Goal: Information Seeking & Learning: Compare options

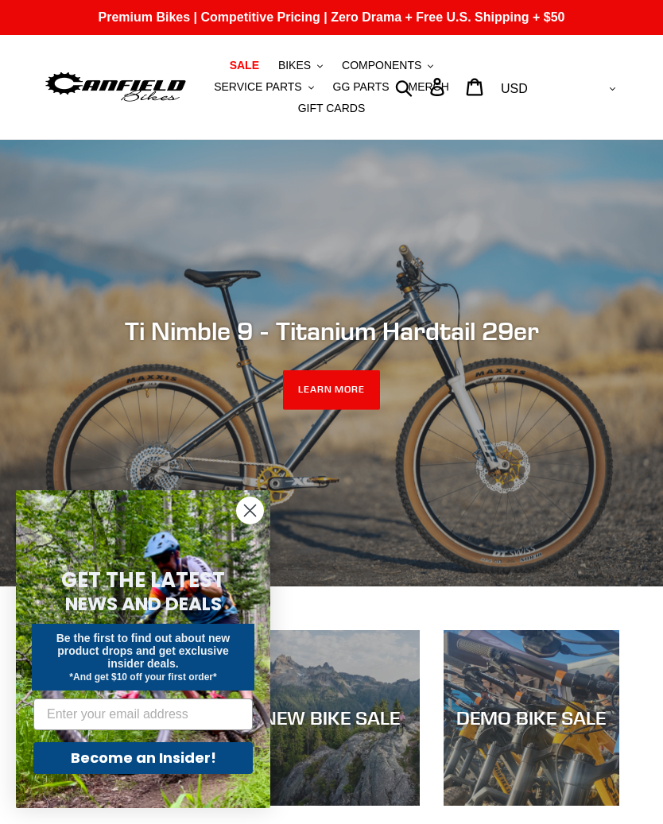
click at [245, 510] on circle "Close dialog" at bounding box center [250, 511] width 26 height 26
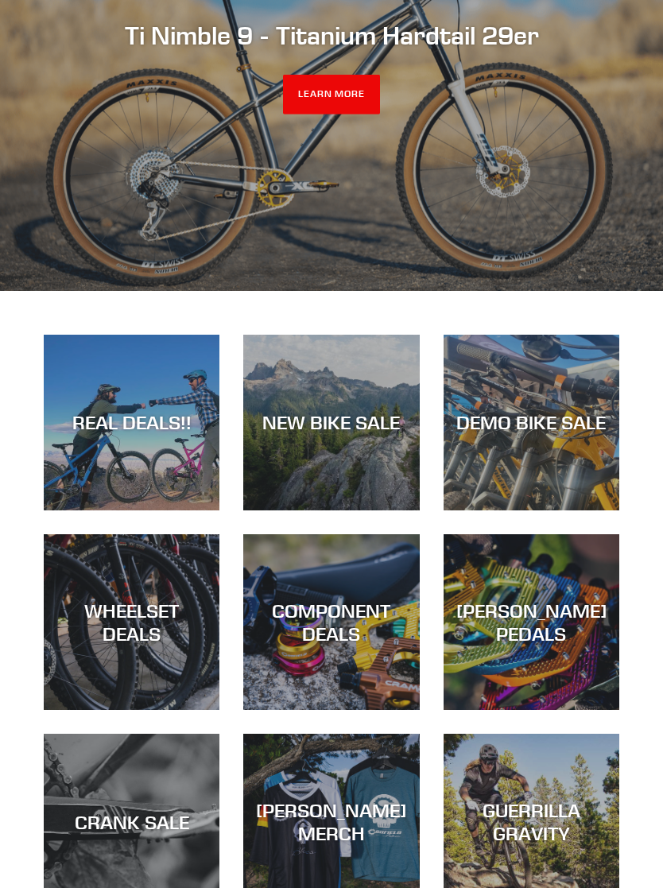
scroll to position [298, 0]
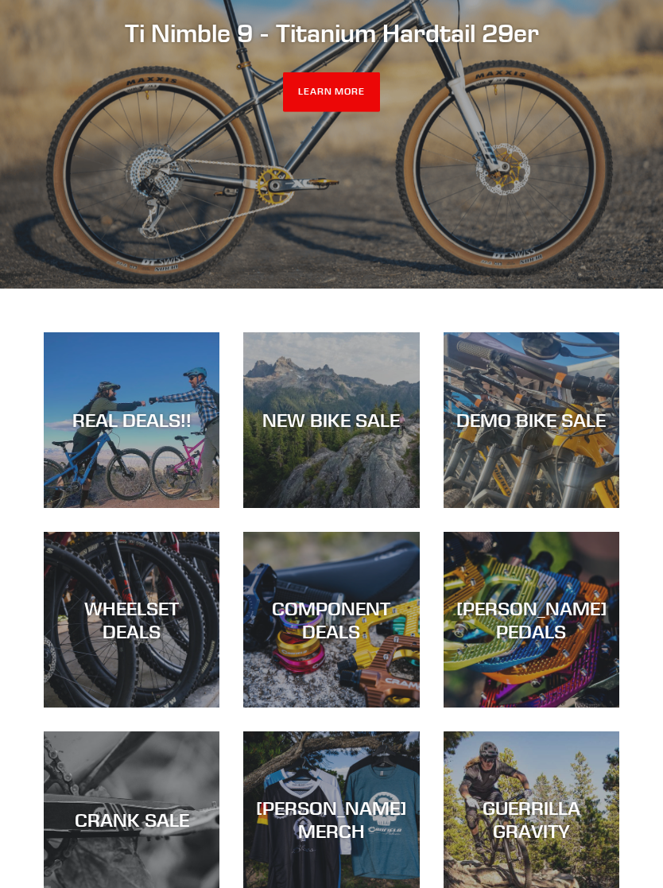
click at [285, 508] on div "NEW BIKE SALE" at bounding box center [331, 508] width 176 height 0
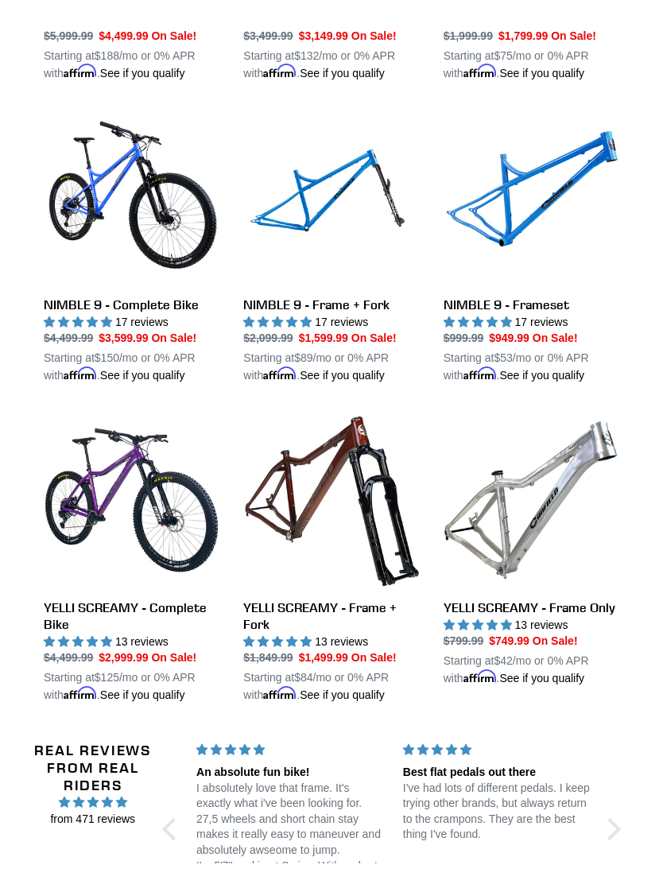
scroll to position [2246, 0]
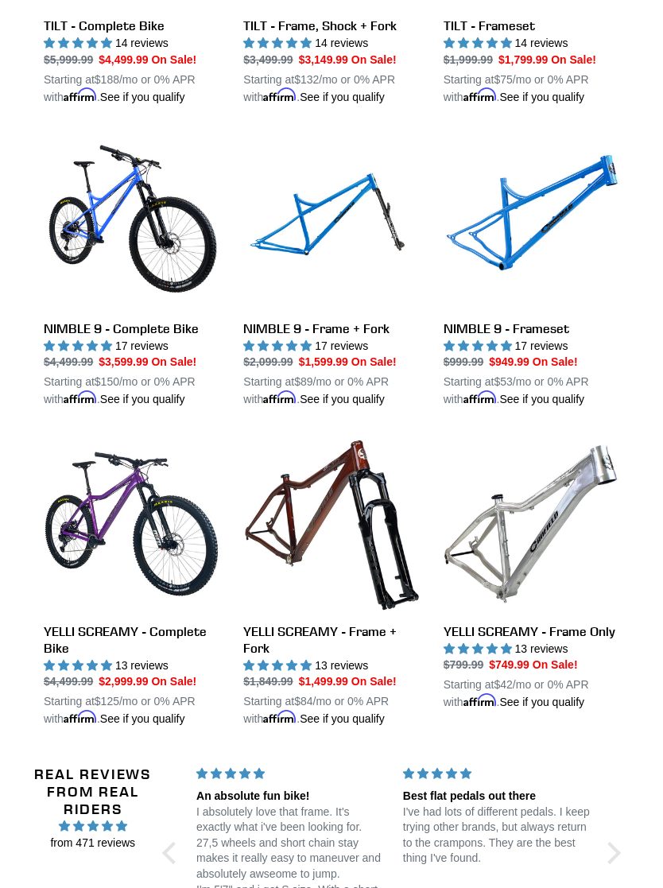
click at [79, 623] on link "YELLI SCREAMY - Complete Bike" at bounding box center [132, 582] width 176 height 292
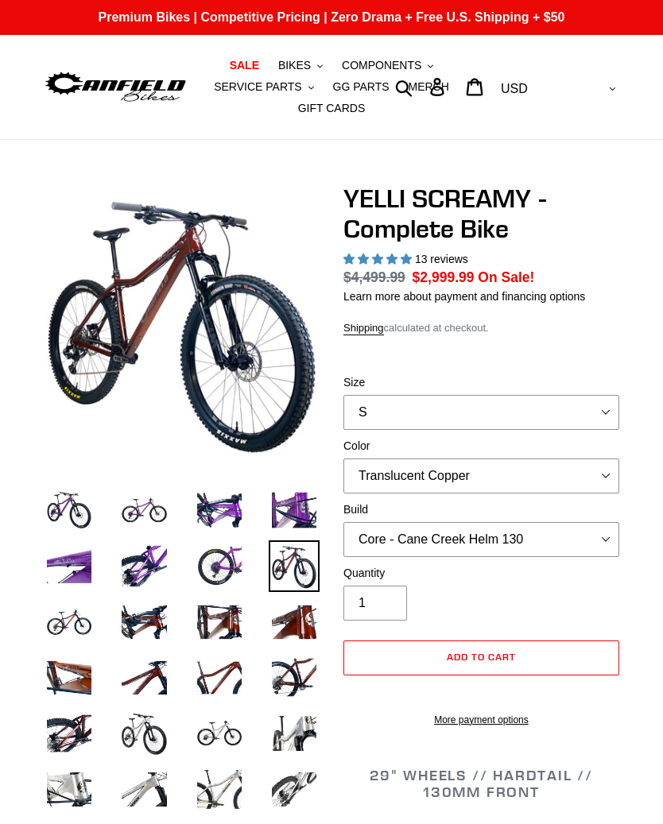
select select "highest-rating"
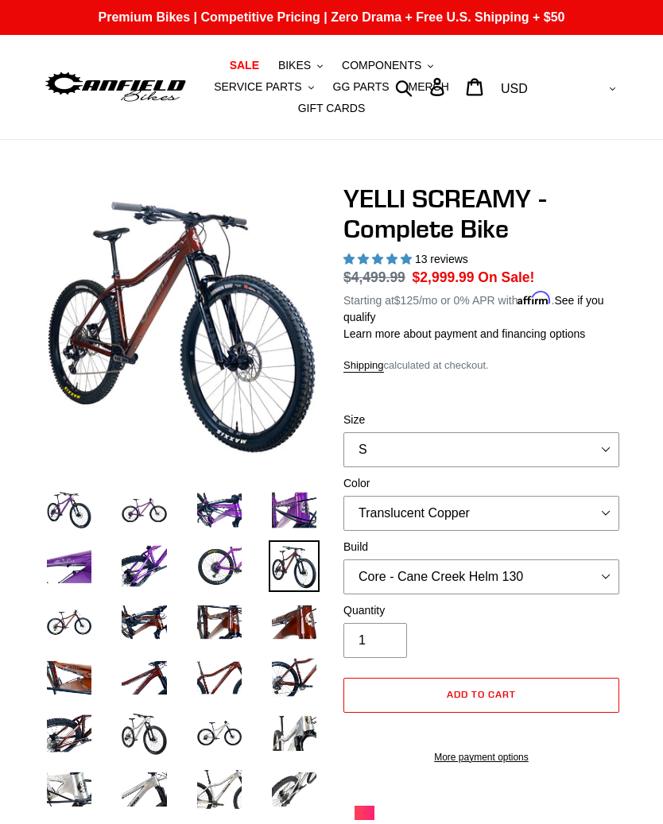
click at [585, 460] on select "S M L XL" at bounding box center [481, 449] width 276 height 35
select select "L"
click at [577, 568] on select "Core - Cane Creek Helm 130 Pro - Cane Creek Helm 130 Core - Fox 34 SL Factory G…" at bounding box center [481, 577] width 276 height 35
select select "Pro - Cane Creek Helm 130"
click at [215, 609] on img at bounding box center [219, 622] width 51 height 51
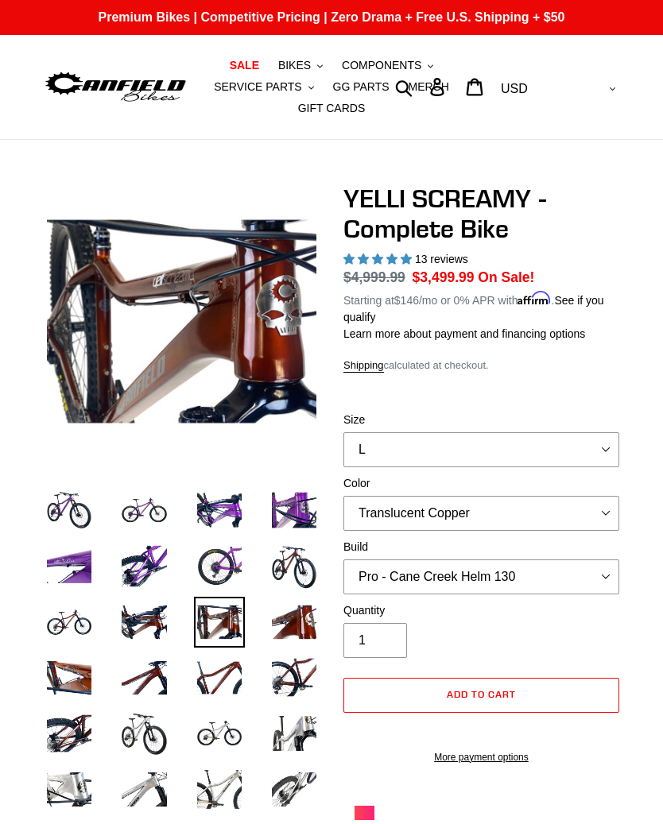
click at [168, 611] on img at bounding box center [143, 622] width 51 height 51
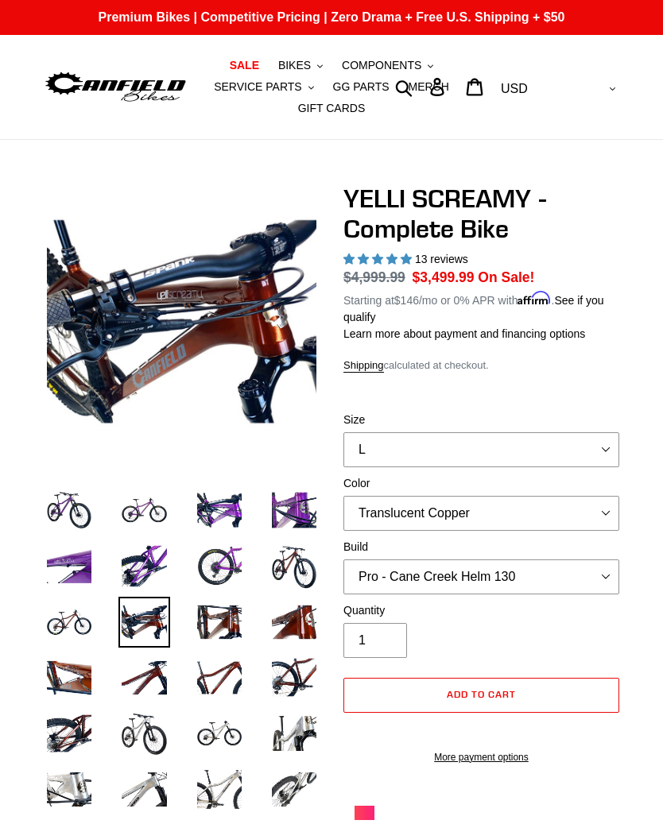
click at [312, 56] on button "BIKES .cls-1{fill:#231f20}" at bounding box center [300, 65] width 60 height 21
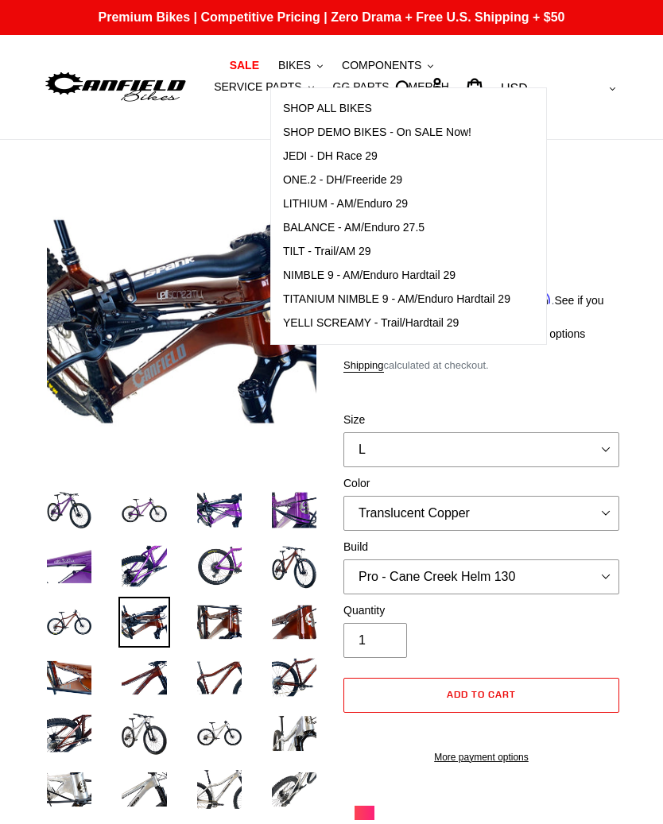
click at [430, 263] on link "TILT - Trail/AM 29" at bounding box center [396, 252] width 251 height 24
click at [405, 277] on span "NIMBLE 9 - AM/Enduro Hardtail 29" at bounding box center [369, 276] width 172 height 14
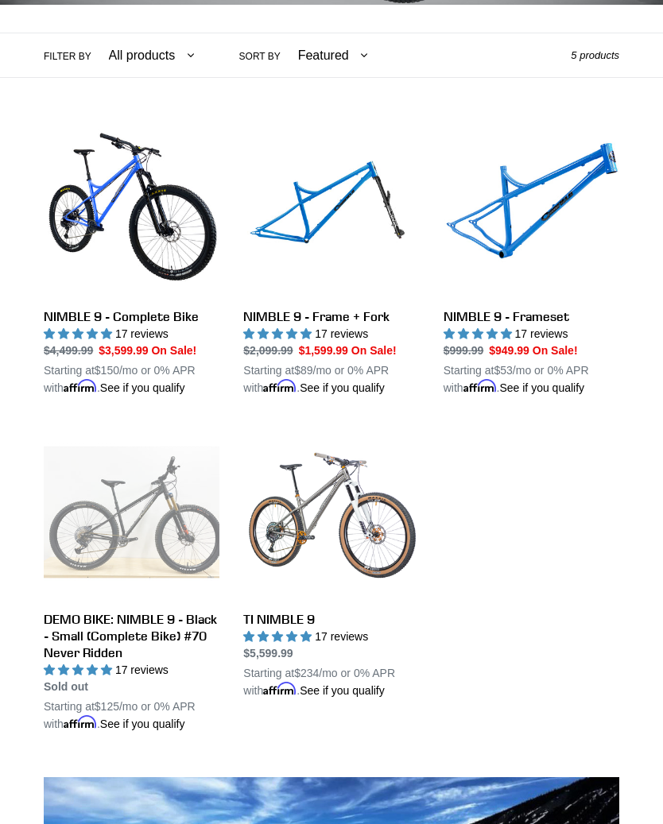
scroll to position [417, 0]
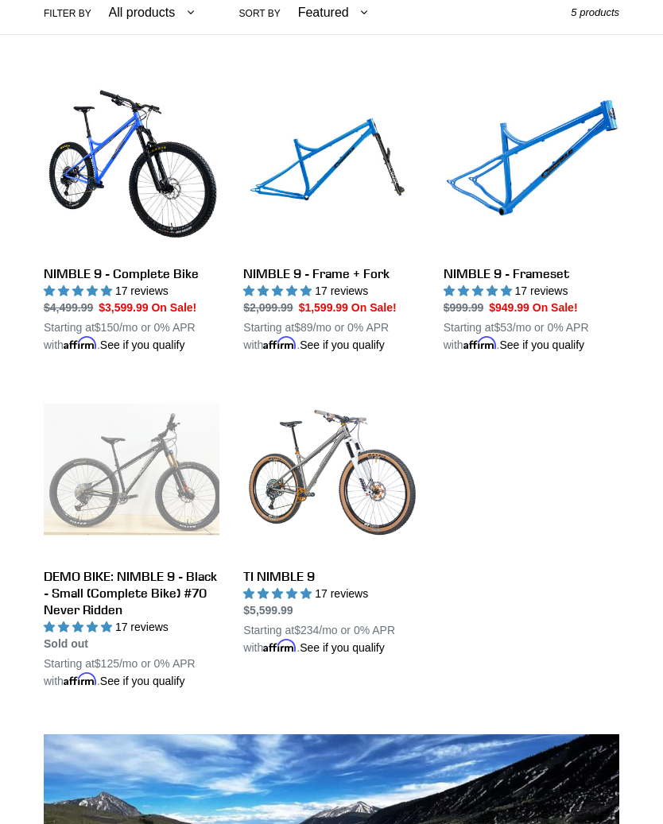
click at [64, 273] on link "NIMBLE 9 - Complete Bike" at bounding box center [132, 216] width 176 height 275
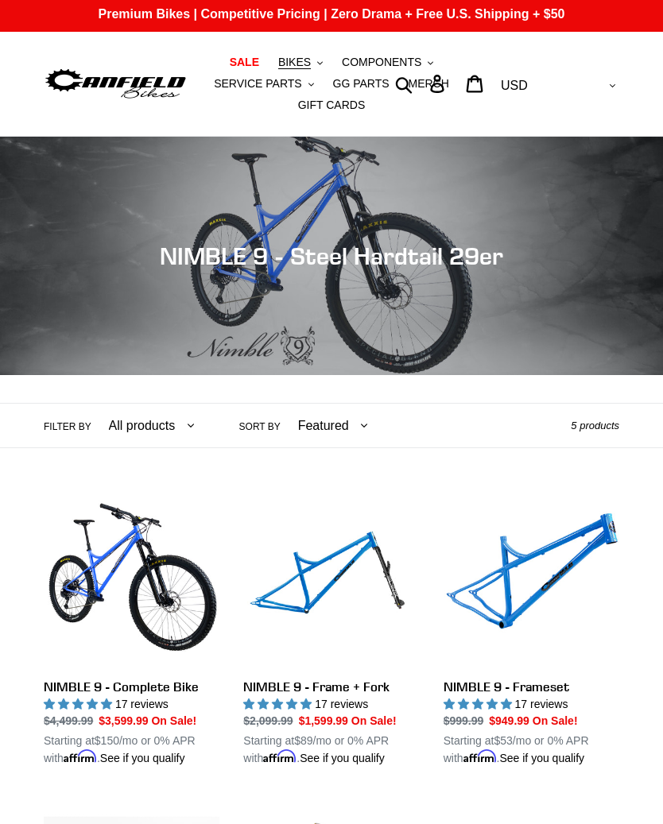
scroll to position [0, 0]
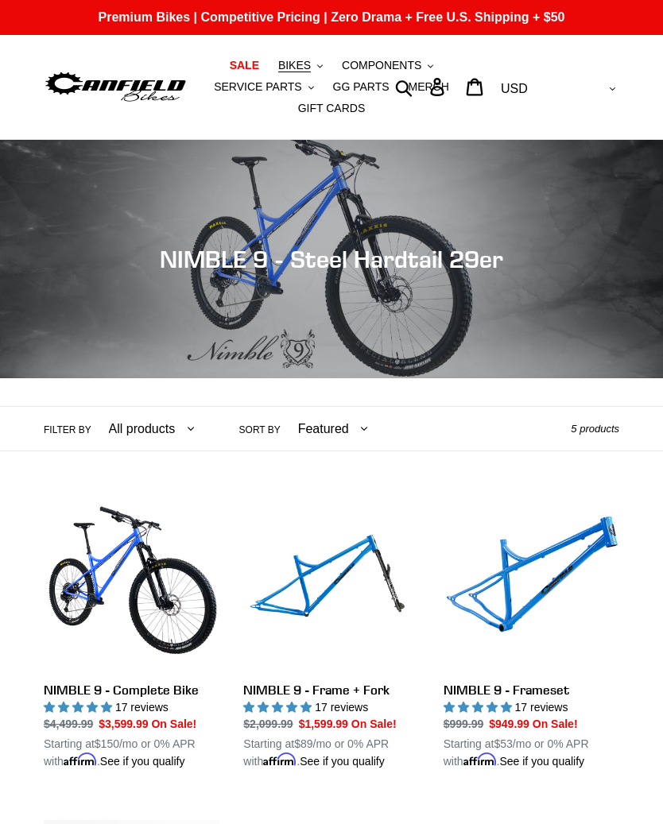
click at [308, 57] on button "BIKES .cls-1{fill:#231f20}" at bounding box center [300, 65] width 60 height 21
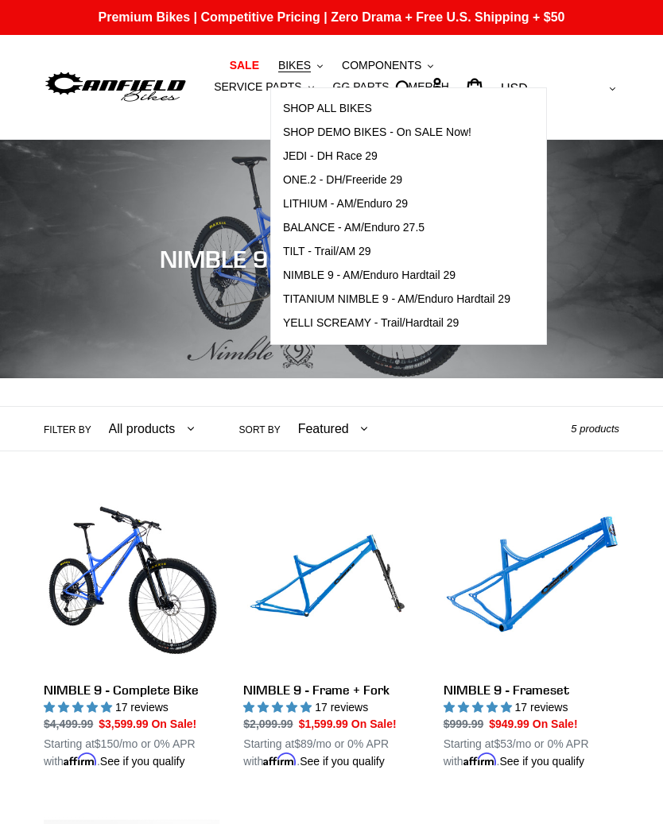
click at [432, 325] on span "YELLI SCREAMY - Trail/Hardtail 29" at bounding box center [371, 323] width 176 height 14
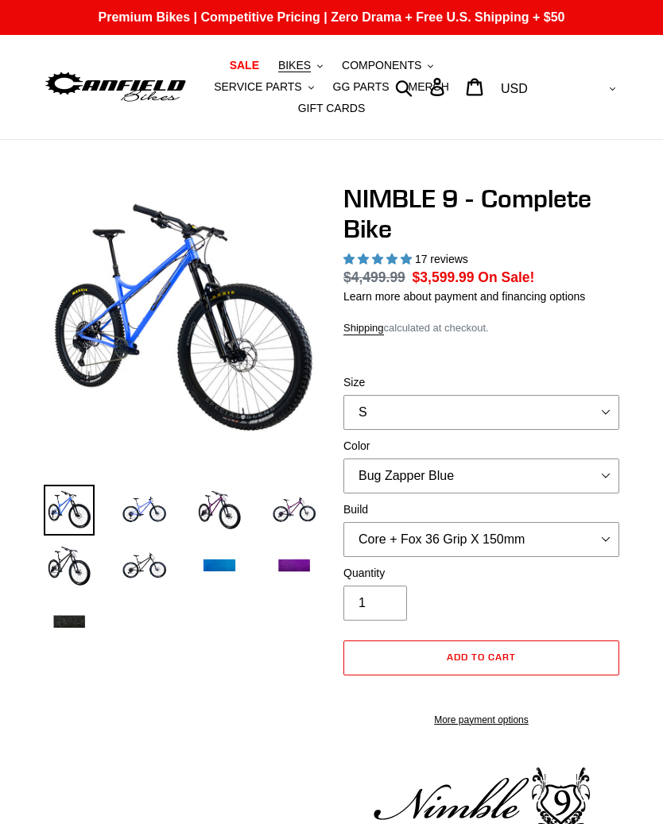
select select "highest-rating"
click at [549, 468] on select "Bug Zapper Blue Purple Haze - Sold Out Galaxy Black" at bounding box center [481, 476] width 276 height 35
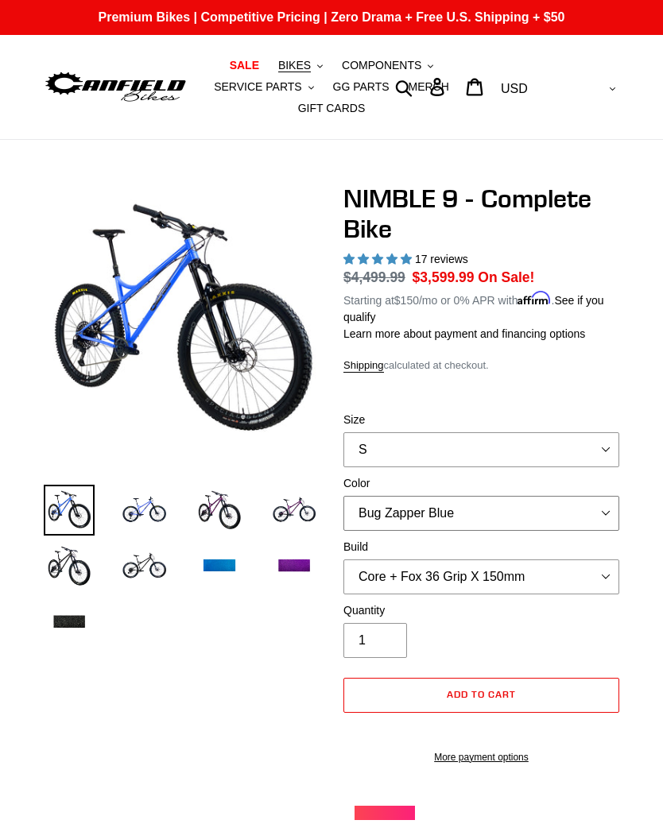
select select "Galaxy Black"
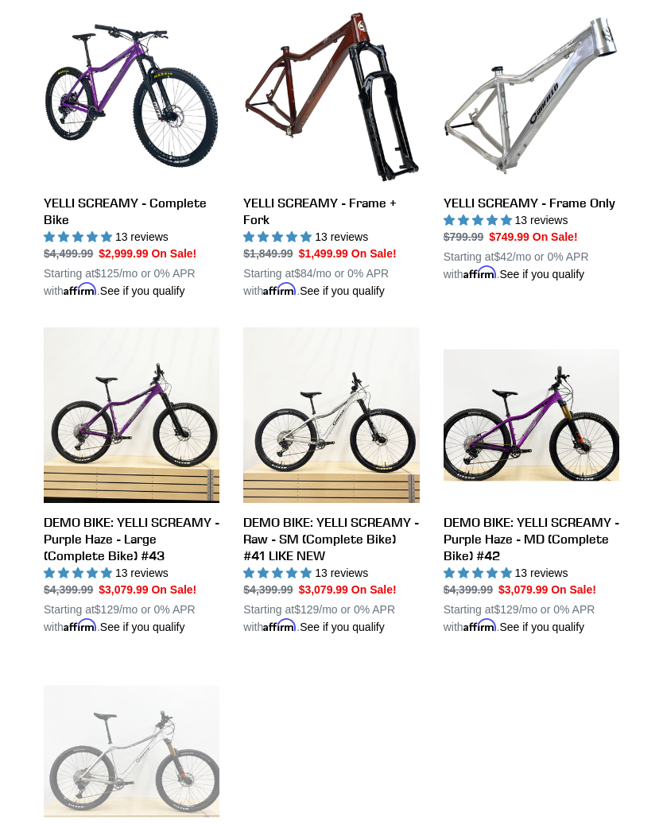
scroll to position [486, 0]
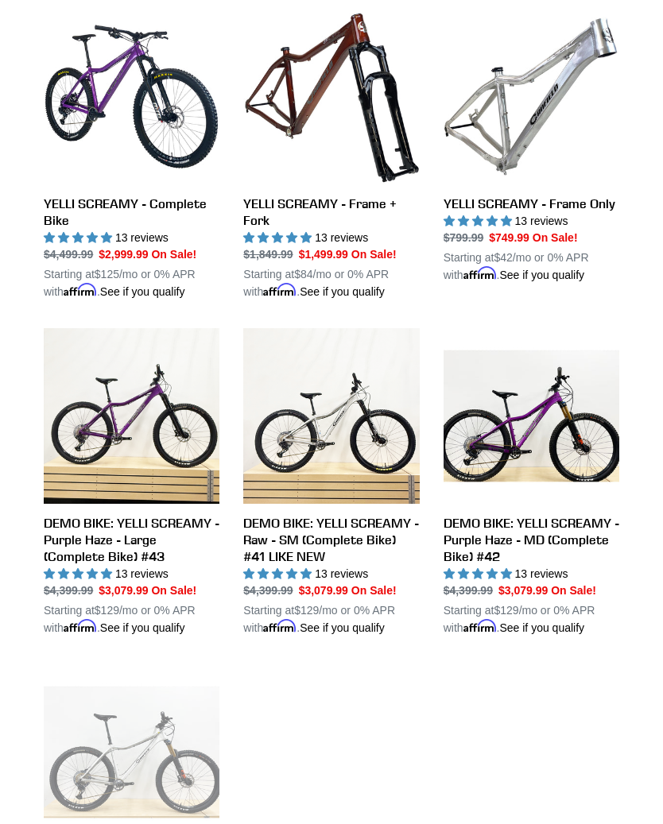
click at [78, 523] on link "DEMO BIKE: YELLI SCREAMY - Purple Haze - Large (Complete Bike) #43" at bounding box center [132, 482] width 176 height 308
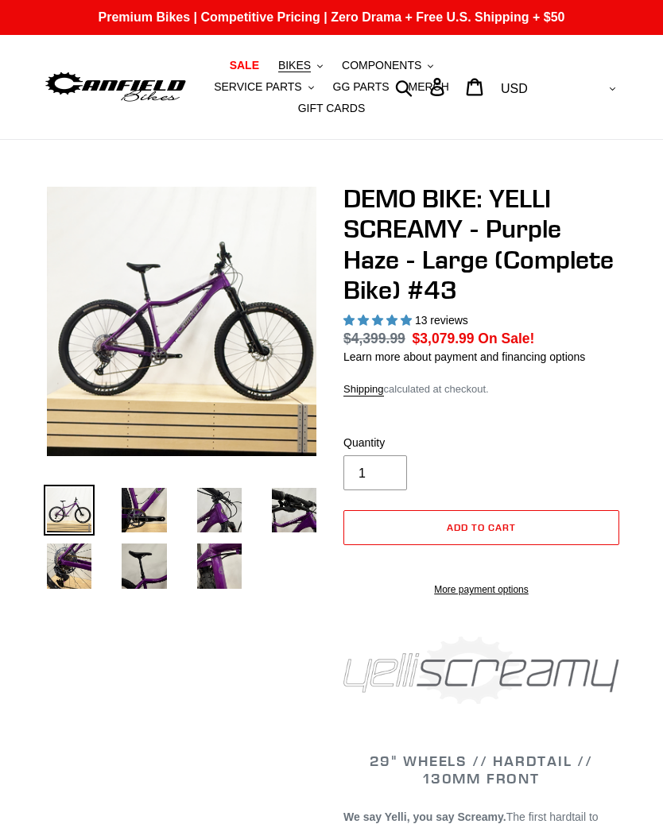
select select "highest-rating"
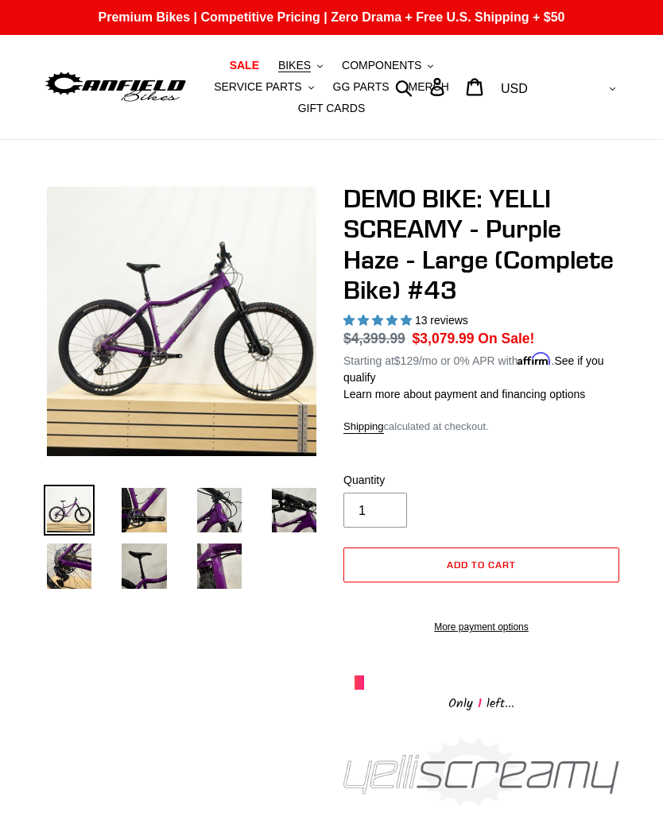
click at [206, 568] on img at bounding box center [219, 566] width 51 height 51
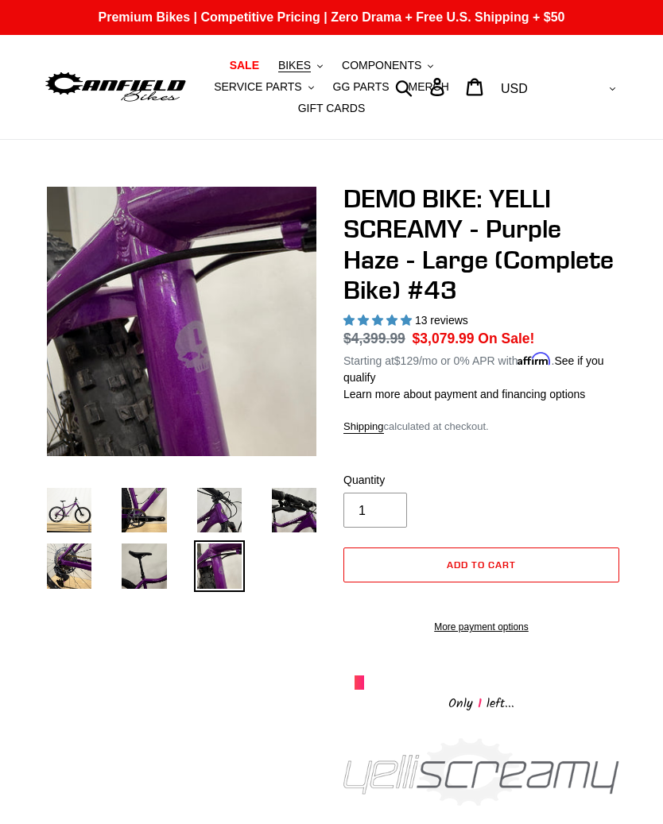
click at [203, 498] on img at bounding box center [219, 510] width 51 height 51
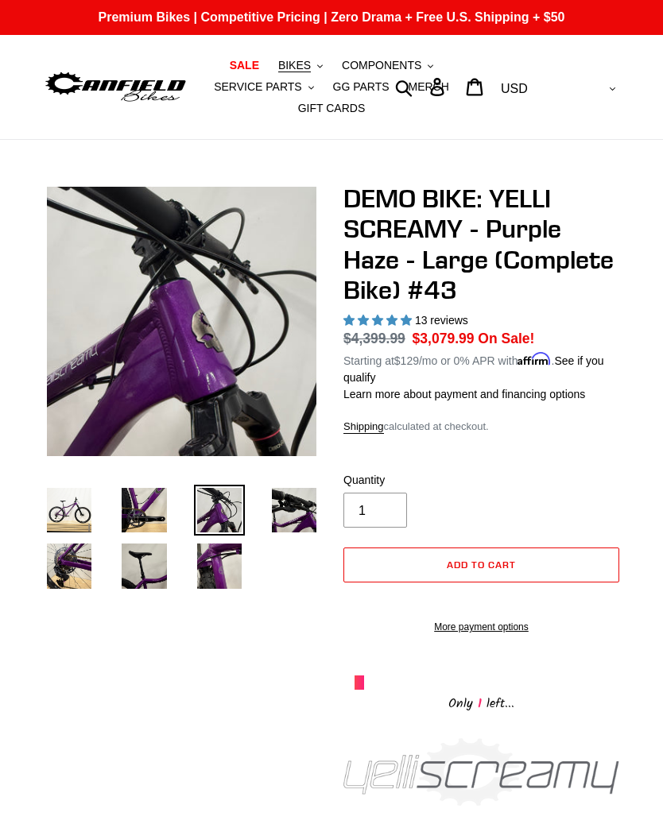
click at [277, 509] on img at bounding box center [294, 510] width 51 height 51
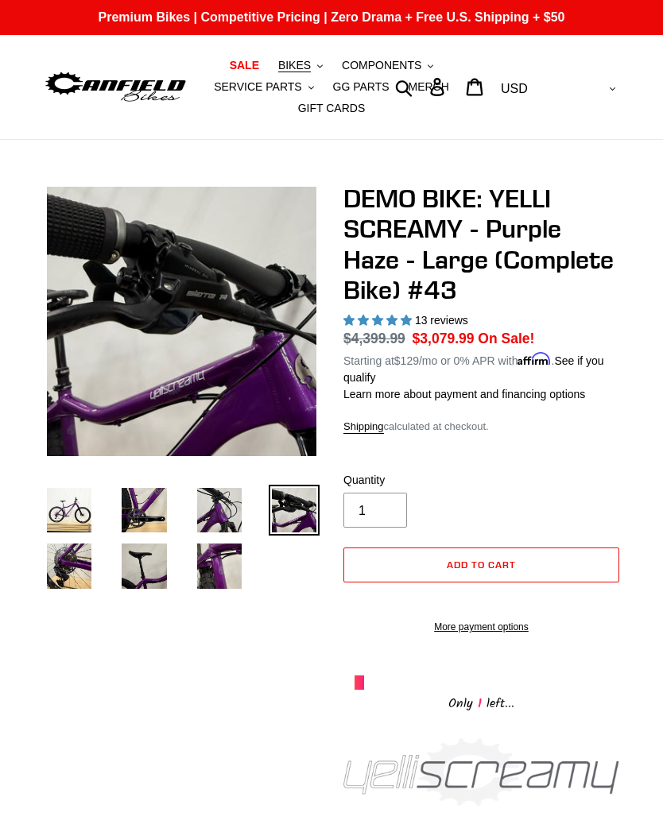
click at [123, 506] on img at bounding box center [143, 510] width 51 height 51
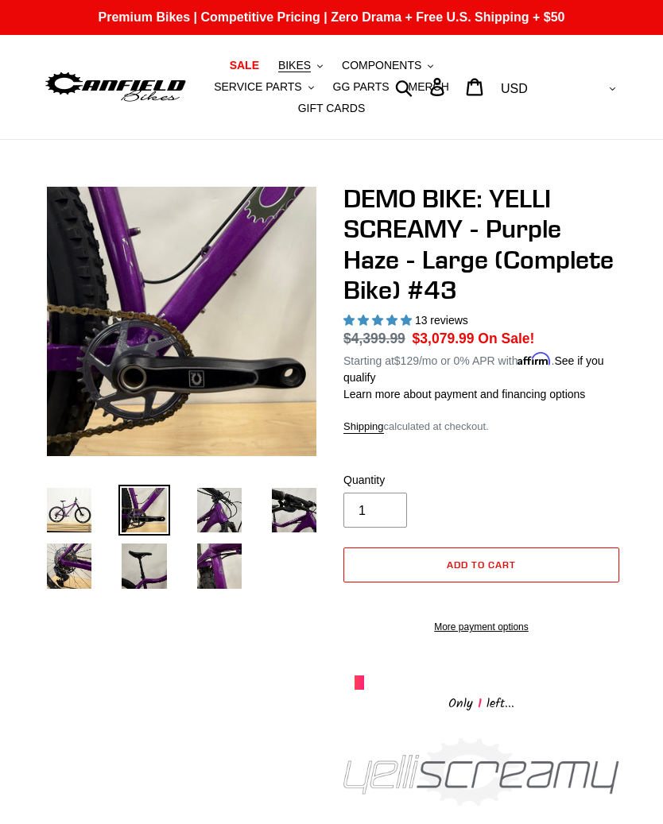
click at [121, 548] on img at bounding box center [143, 566] width 51 height 51
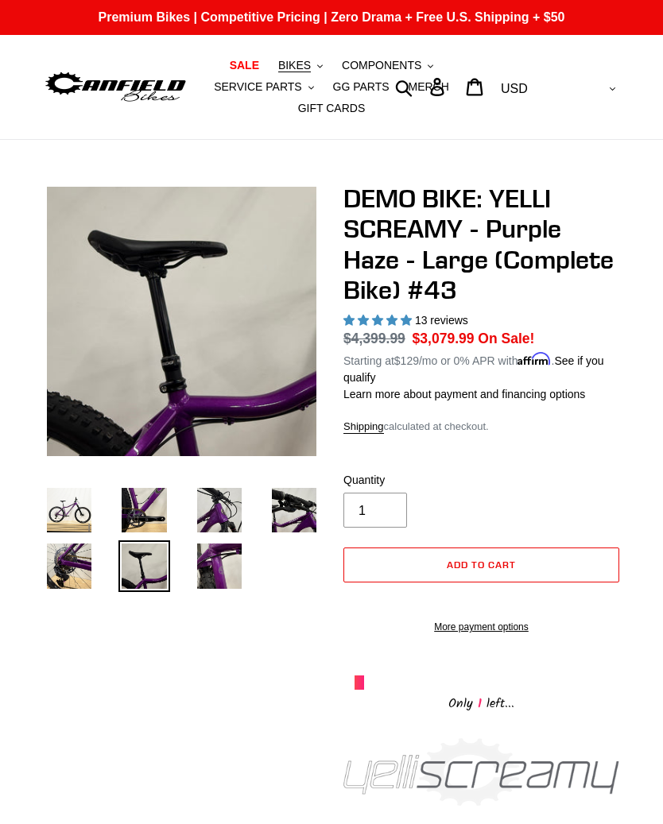
click at [407, 33] on p "Premium Bikes | Competitive Pricing | Zero Drama + Free U.S. Shipping + $50" at bounding box center [331, 17] width 663 height 35
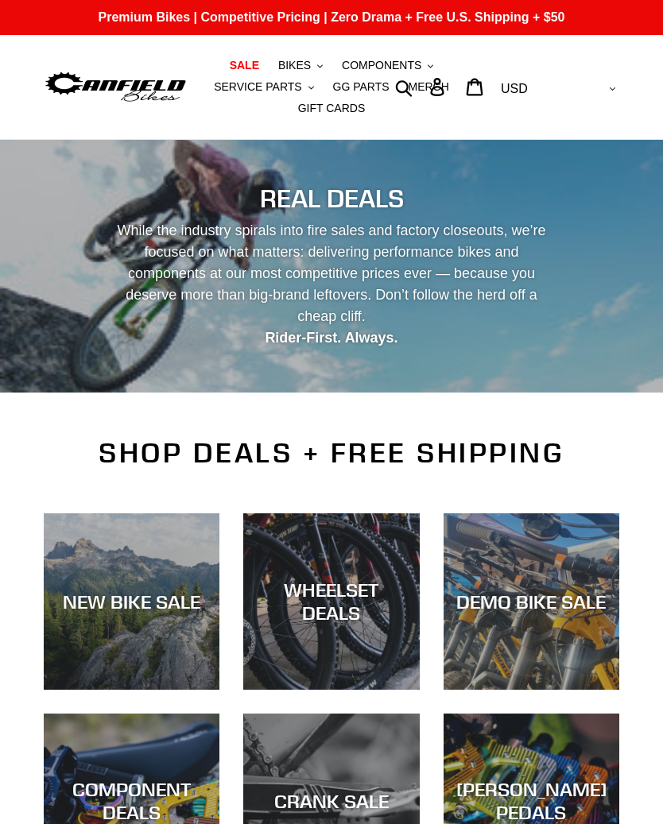
click at [405, 66] on span "COMPONENTS" at bounding box center [381, 66] width 79 height 14
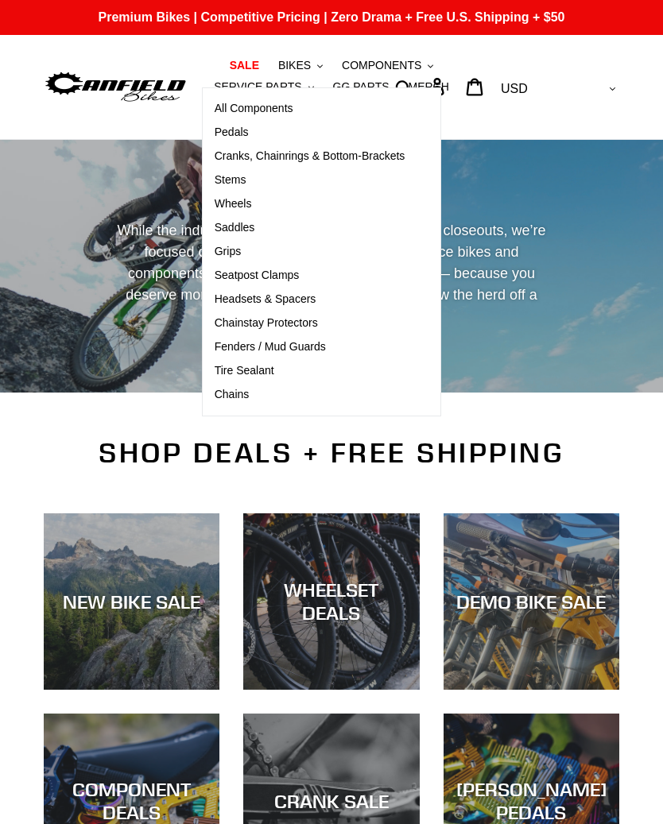
click at [387, 159] on span "Cranks, Chainrings & Bottom-Brackets" at bounding box center [310, 156] width 191 height 14
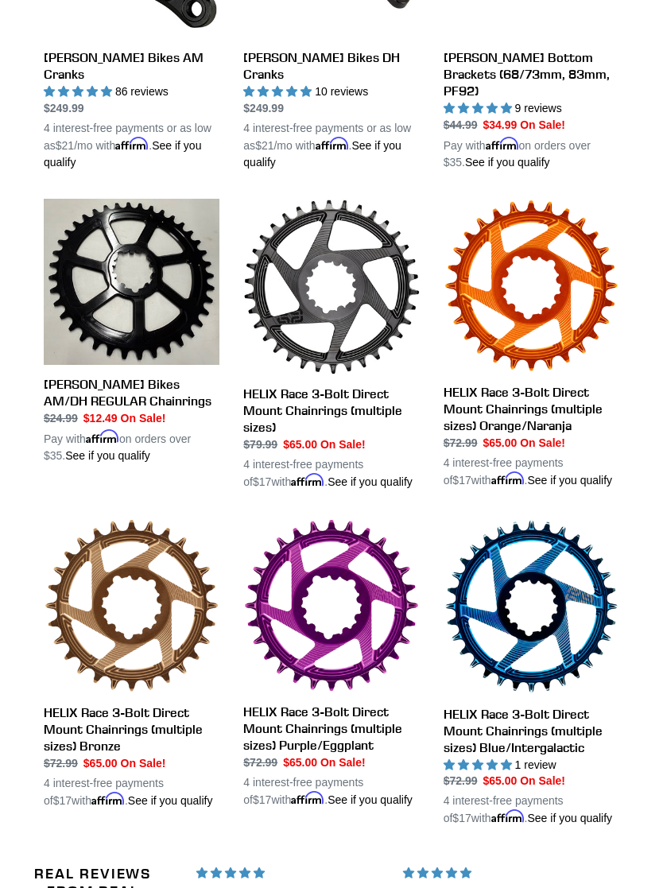
scroll to position [658, 0]
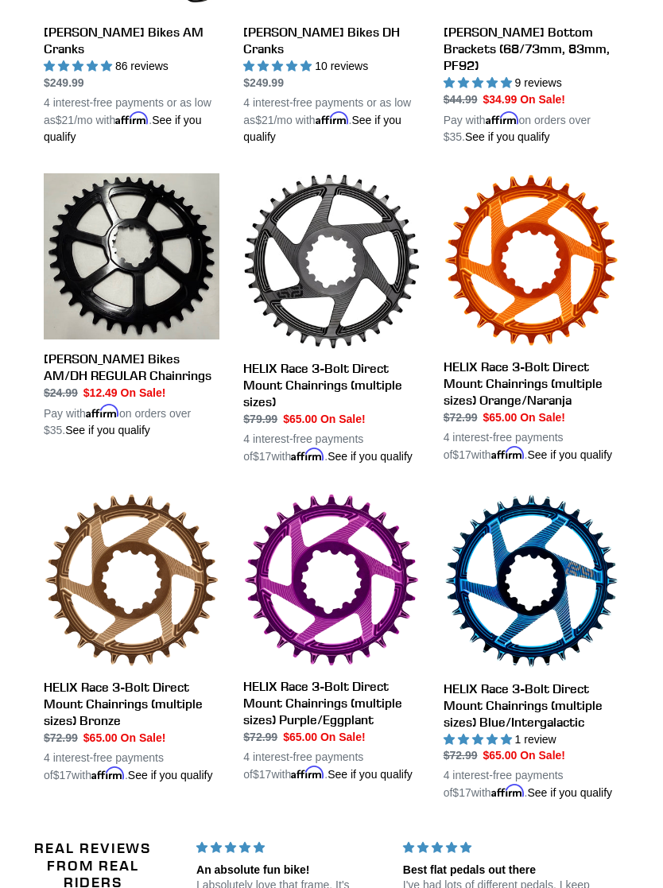
click at [564, 593] on link "HELIX Race 3-Bolt Direct Mount Chainrings (multiple sizes) Blue/Intergalactic" at bounding box center [532, 647] width 176 height 308
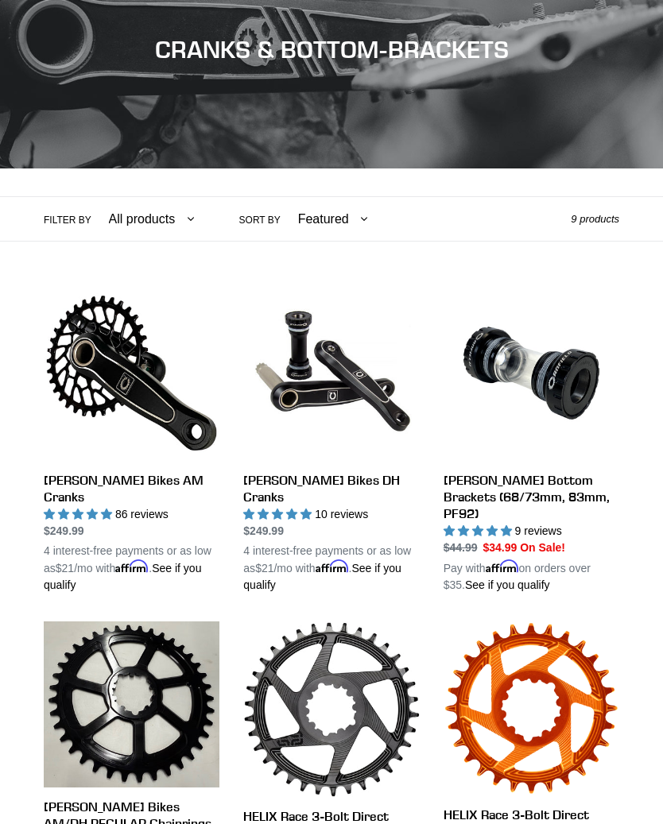
scroll to position [0, 0]
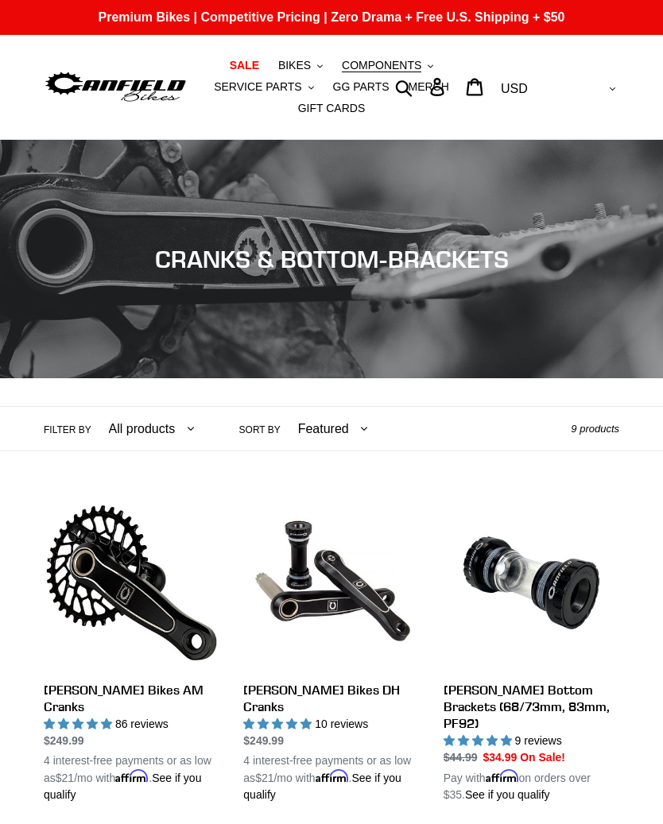
click at [308, 57] on button "BIKES .cls-1{fill:#231f20}" at bounding box center [300, 65] width 60 height 21
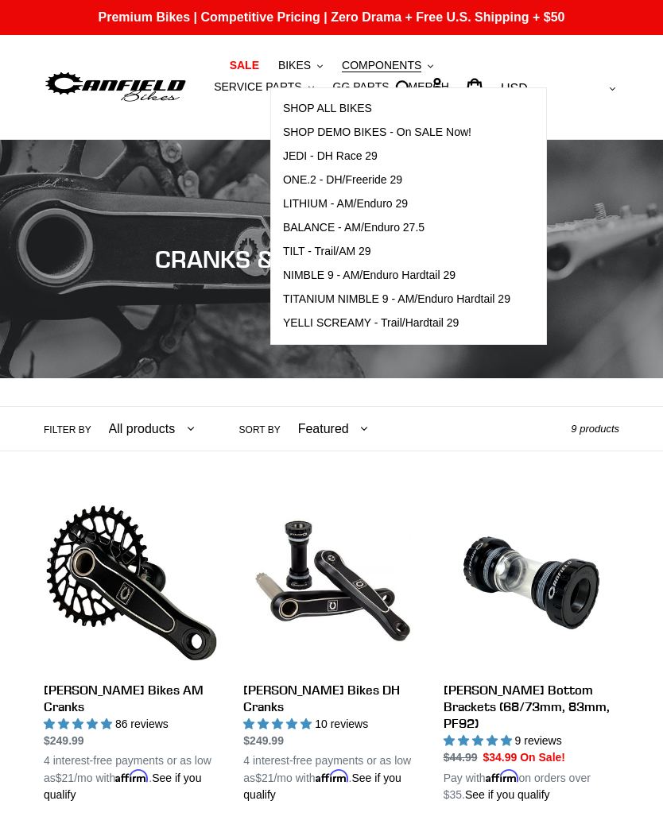
click at [365, 103] on span "SHOP ALL BIKES" at bounding box center [327, 109] width 89 height 14
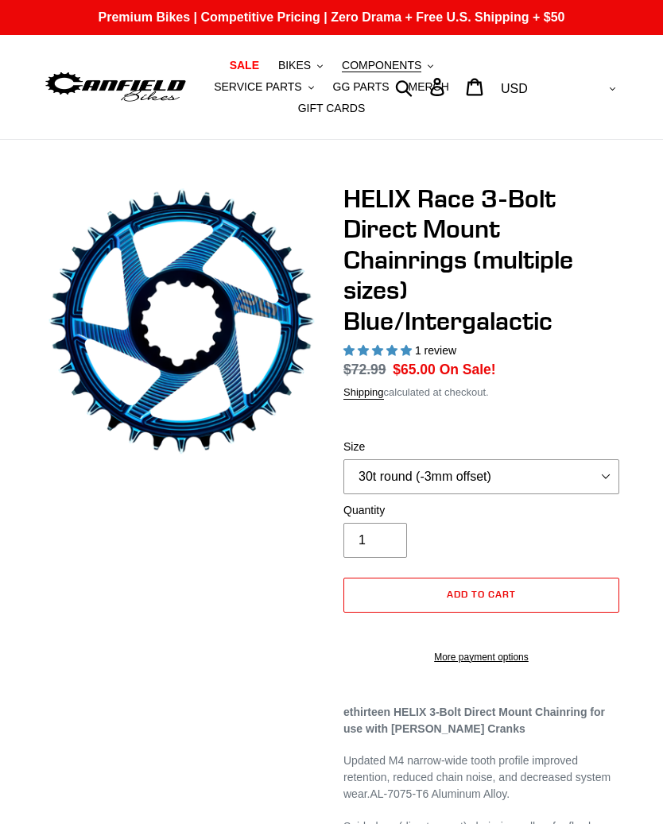
select select "highest-rating"
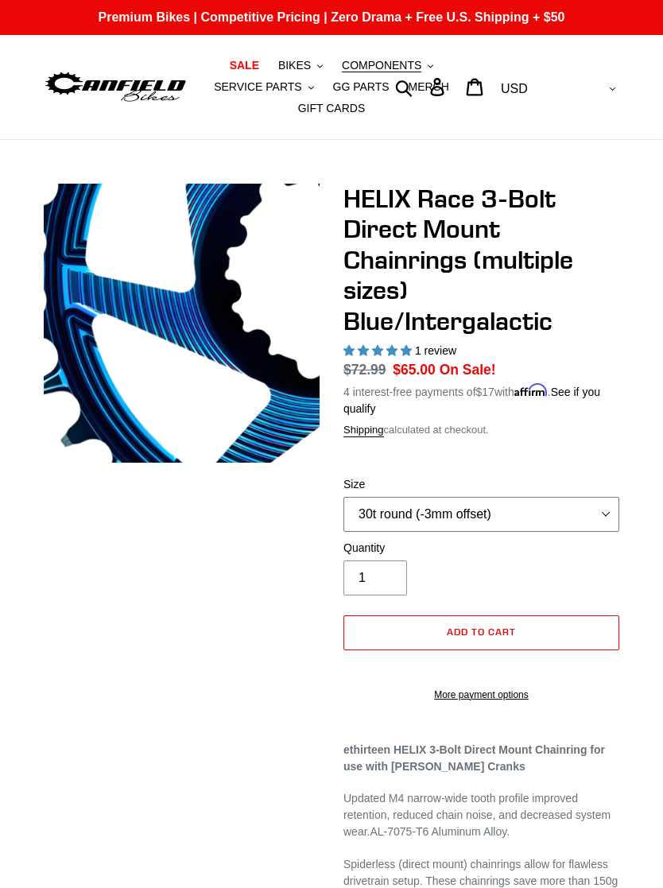
click at [598, 518] on select "28t round (-3mm offset) 30t round (-3mm offset) 32t round (-3mm offset) 34t rou…" at bounding box center [481, 514] width 276 height 35
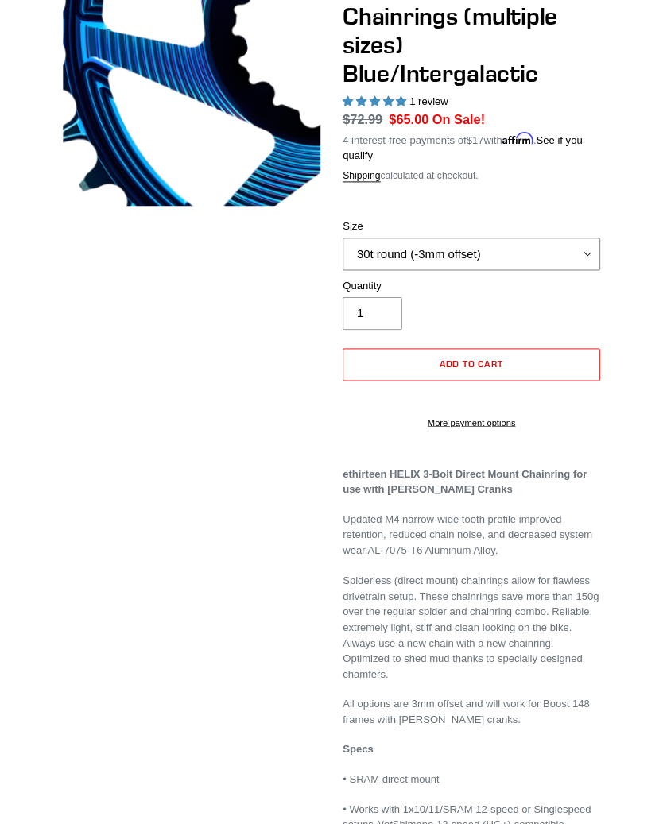
scroll to position [300, 0]
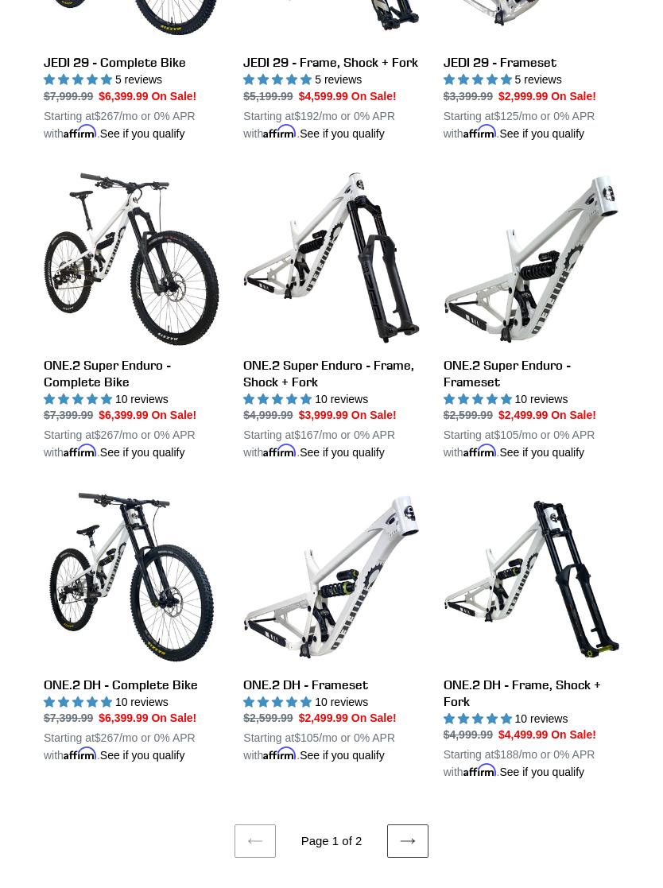
scroll to position [2194, 0]
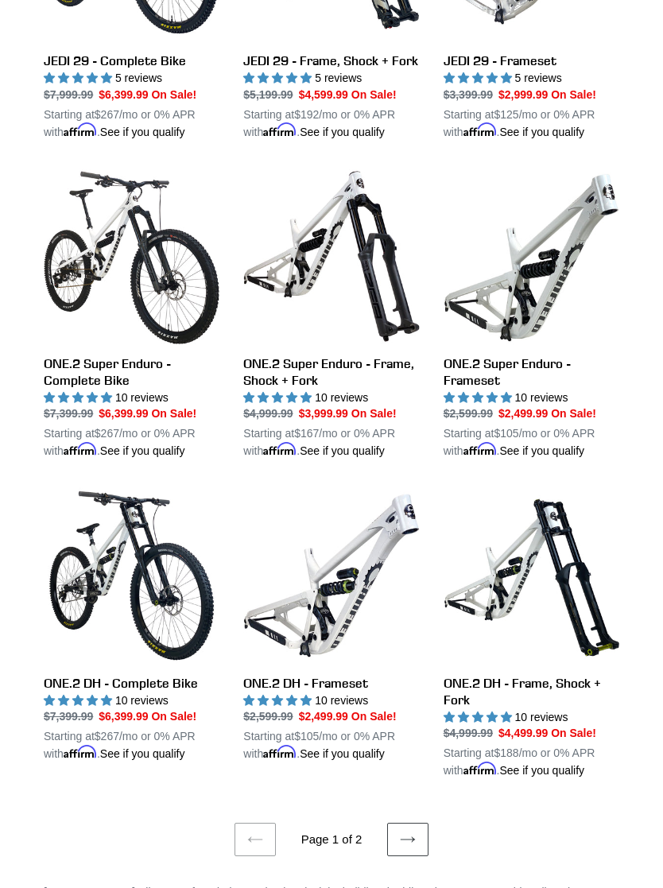
click at [434, 810] on ul "Previous page Page 1 of 2 Next page" at bounding box center [332, 817] width 576 height 77
click at [415, 824] on icon at bounding box center [408, 839] width 16 height 16
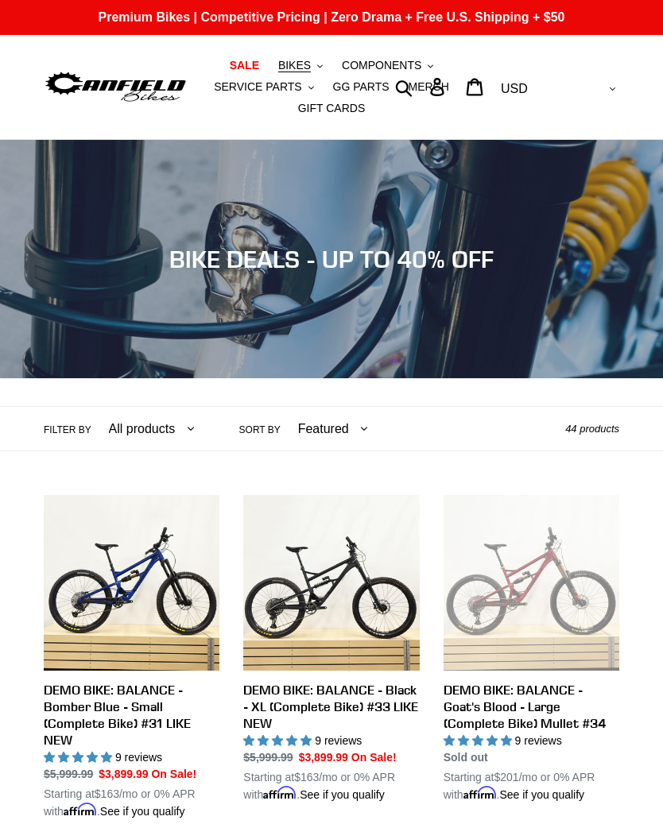
click at [299, 64] on span "BIKES" at bounding box center [294, 66] width 33 height 14
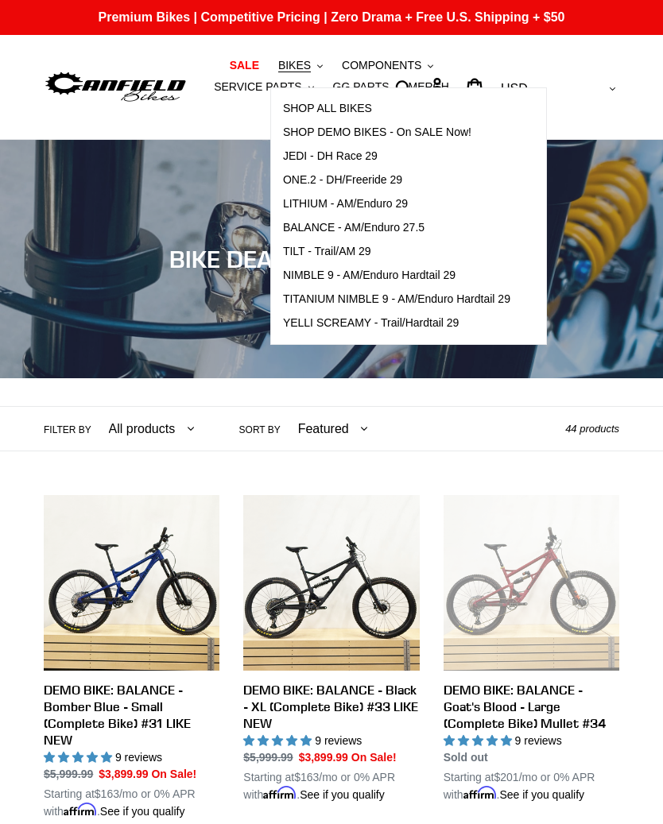
click at [311, 296] on span "TITANIUM NIMBLE 9 - AM/Enduro Hardtail 29" at bounding box center [396, 300] width 227 height 14
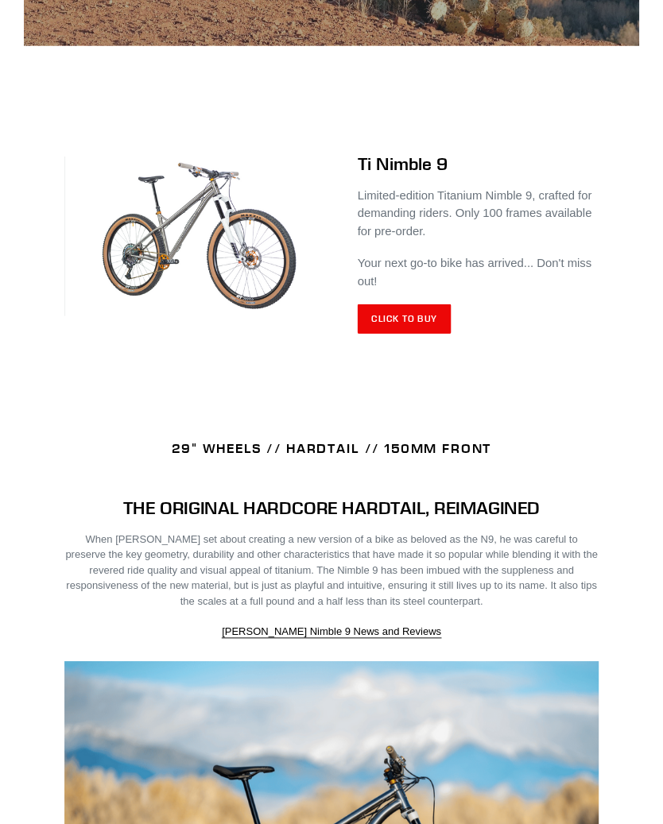
scroll to position [670, 0]
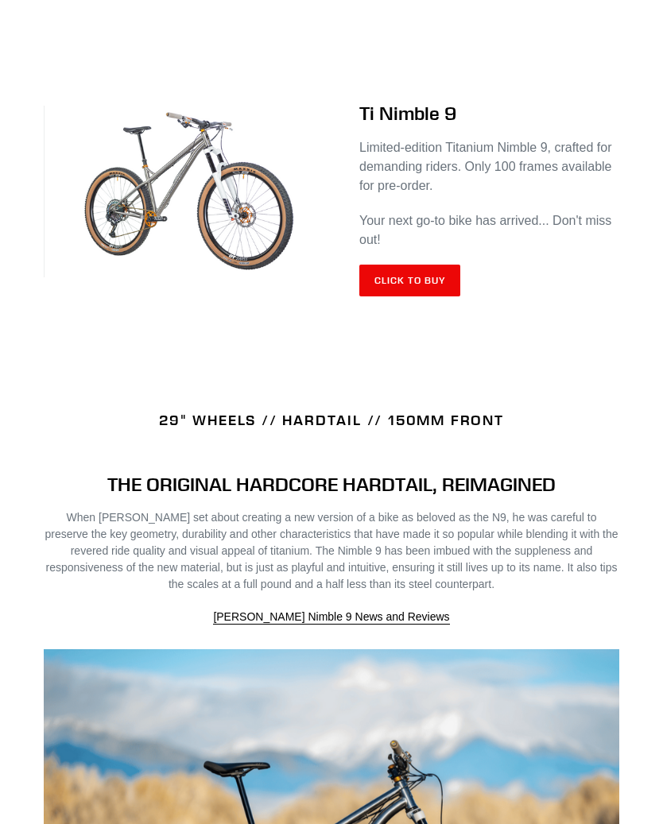
click at [448, 287] on link "Click to Buy" at bounding box center [409, 281] width 101 height 32
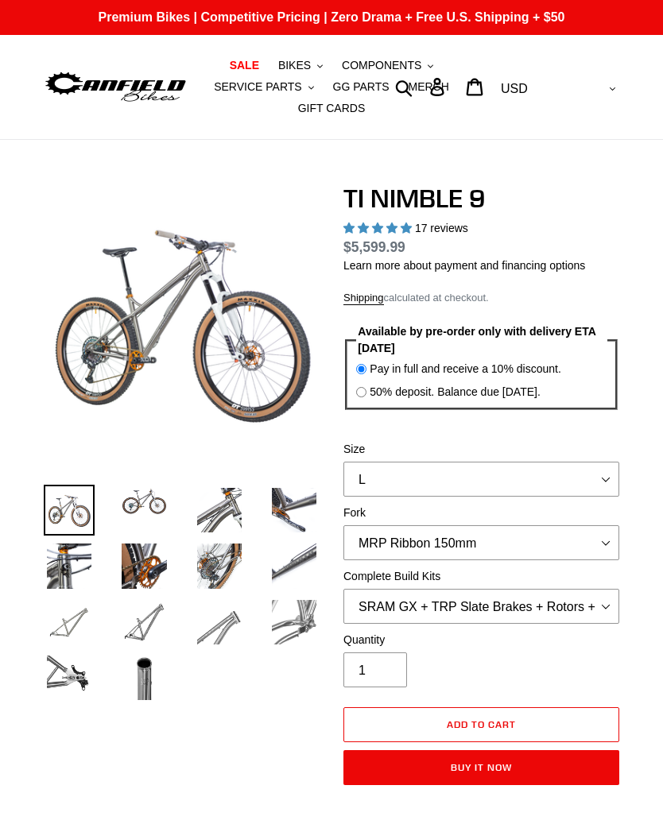
select select "highest-rating"
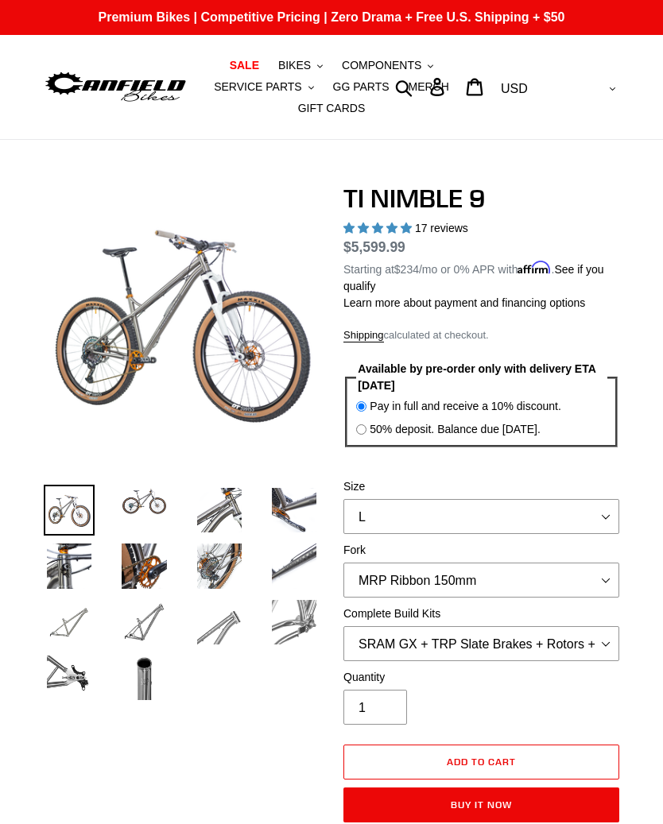
click at [144, 506] on img at bounding box center [143, 501] width 51 height 33
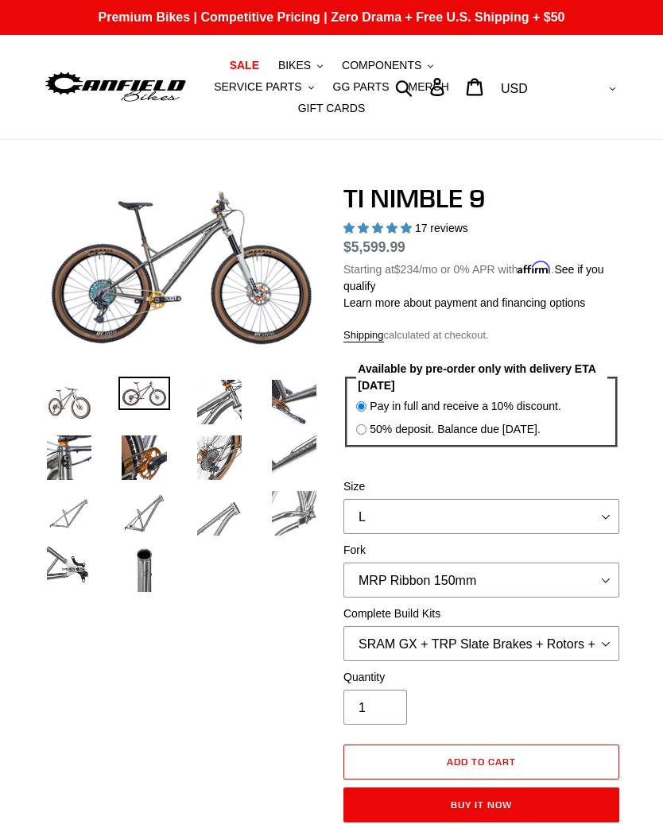
click at [232, 417] on img at bounding box center [219, 402] width 51 height 51
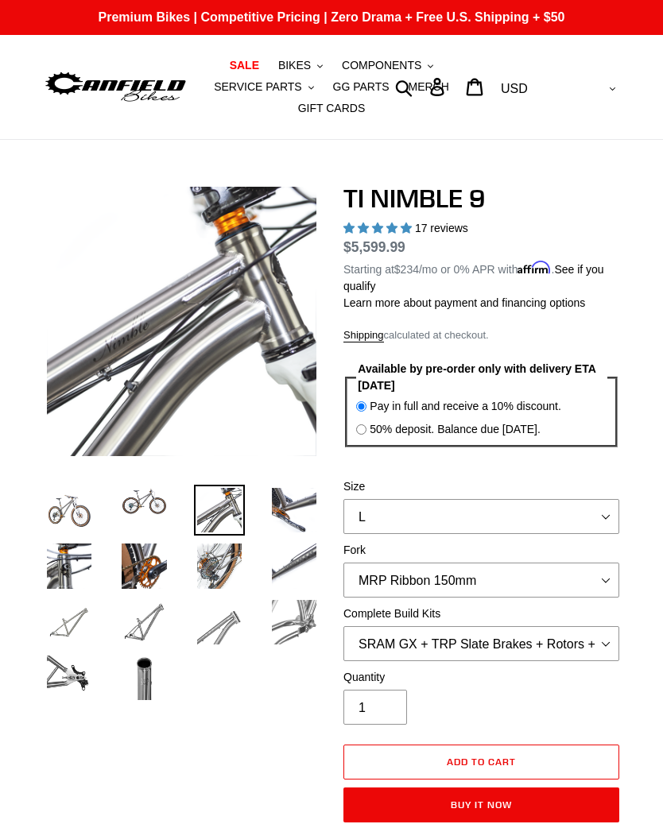
click at [277, 508] on img at bounding box center [294, 510] width 51 height 51
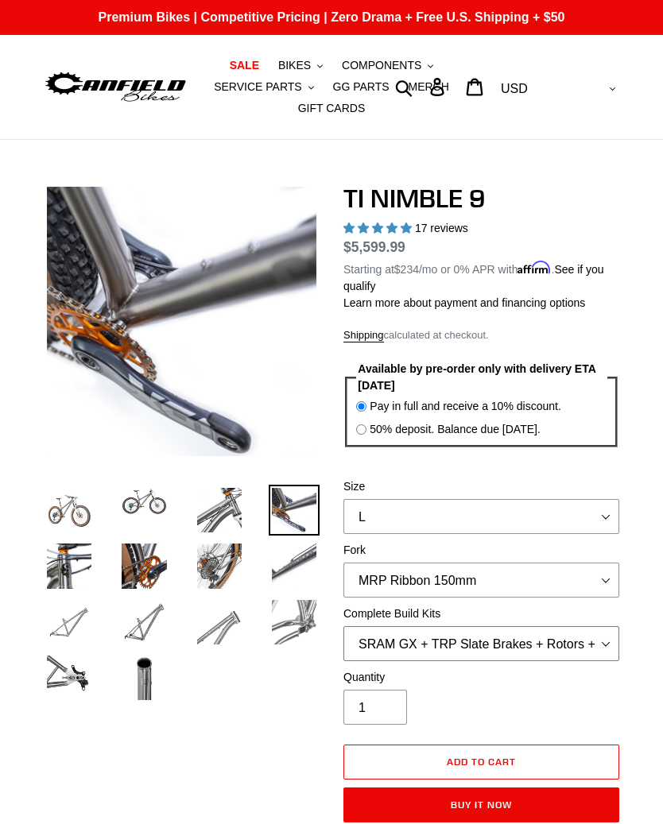
click at [601, 643] on select "SRAM GX + TRP Slate Brakes + Rotors + e13 LG-1 Wheels SHIMANO XT + SHIMANO brak…" at bounding box center [481, 643] width 276 height 35
click at [583, 642] on select "SRAM GX + TRP Slate Brakes + Rotors + e13 LG-1 Wheels SHIMANO XT + SHIMANO brak…" at bounding box center [481, 643] width 276 height 35
click at [211, 564] on img at bounding box center [219, 566] width 51 height 51
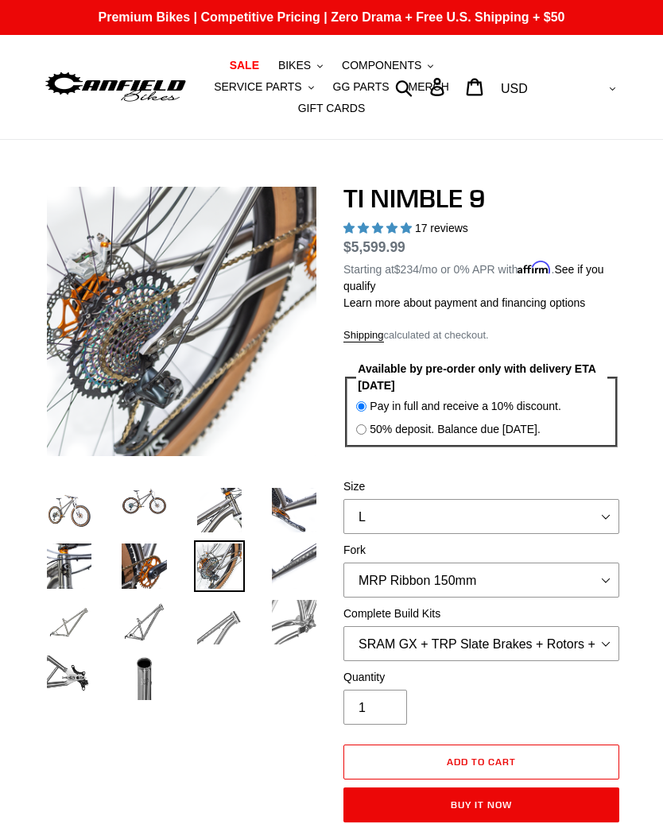
click at [157, 570] on img at bounding box center [143, 566] width 51 height 51
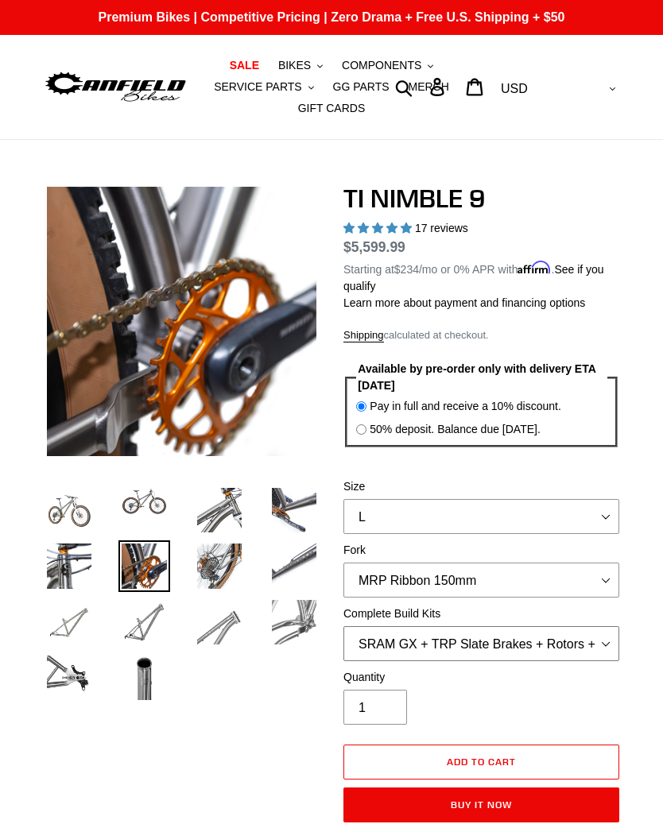
click at [591, 648] on select "SRAM GX + TRP Slate Brakes + Rotors + e13 LG-1 Wheels SHIMANO XT + SHIMANO brak…" at bounding box center [481, 643] width 276 height 35
click at [585, 653] on select "SRAM GX + TRP Slate Brakes + Rotors + e13 LG-1 Wheels SHIMANO XT + SHIMANO brak…" at bounding box center [481, 643] width 276 height 35
click at [595, 646] on select "SRAM GX + TRP Slate Brakes + Rotors + e13 LG-1 Wheels SHIMANO XT + SHIMANO brak…" at bounding box center [481, 643] width 276 height 35
click at [583, 651] on select "SRAM GX + TRP Slate Brakes + Rotors + e13 LG-1 Wheels SHIMANO XT + SHIMANO brak…" at bounding box center [481, 643] width 276 height 35
click at [581, 649] on select "SRAM GX + TRP Slate Brakes + Rotors + e13 LG-1 Wheels SHIMANO XT + SHIMANO brak…" at bounding box center [481, 643] width 276 height 35
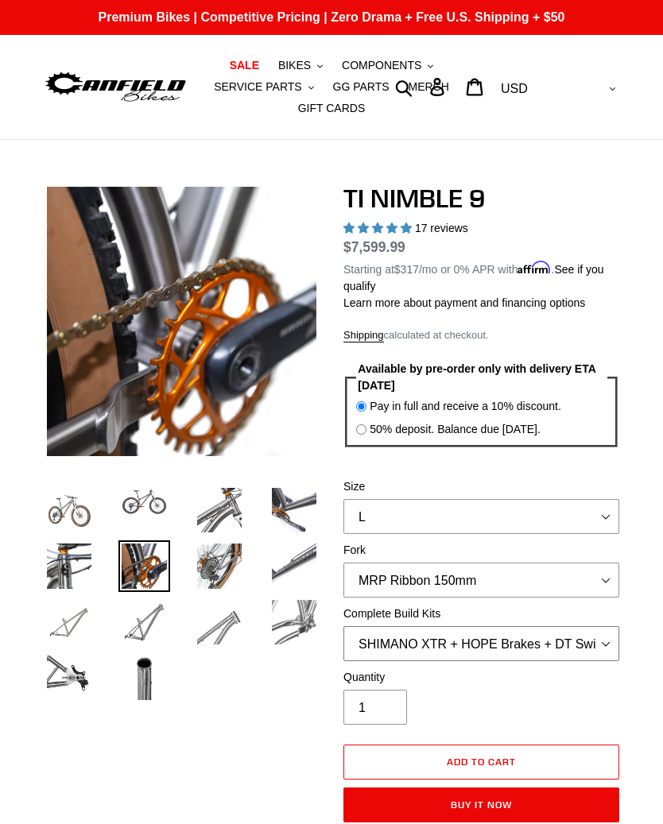
click at [587, 648] on select "SRAM GX + TRP Slate Brakes + Rotors + e13 LG-1 Wheels SHIMANO XT + SHIMANO brak…" at bounding box center [481, 643] width 276 height 35
click at [588, 640] on select "SRAM GX + TRP Slate Brakes + Rotors + e13 LG-1 Wheels SHIMANO XT + SHIMANO brak…" at bounding box center [481, 643] width 276 height 35
select select "SRAM GX + TRP Slate Brakes + Rotors + e13 LG-1 Wheels"
click at [129, 679] on img at bounding box center [143, 678] width 51 height 51
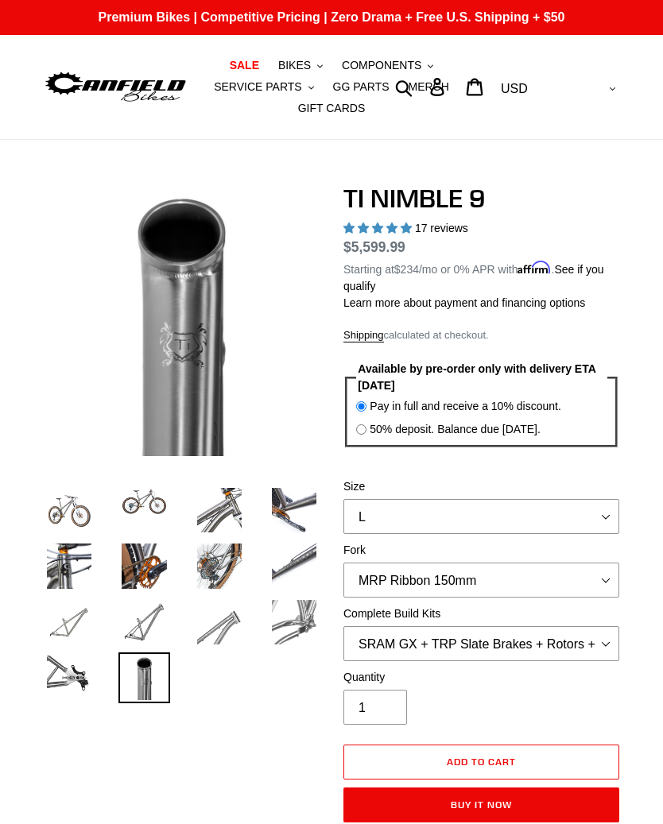
click at [75, 657] on img at bounding box center [69, 678] width 51 height 51
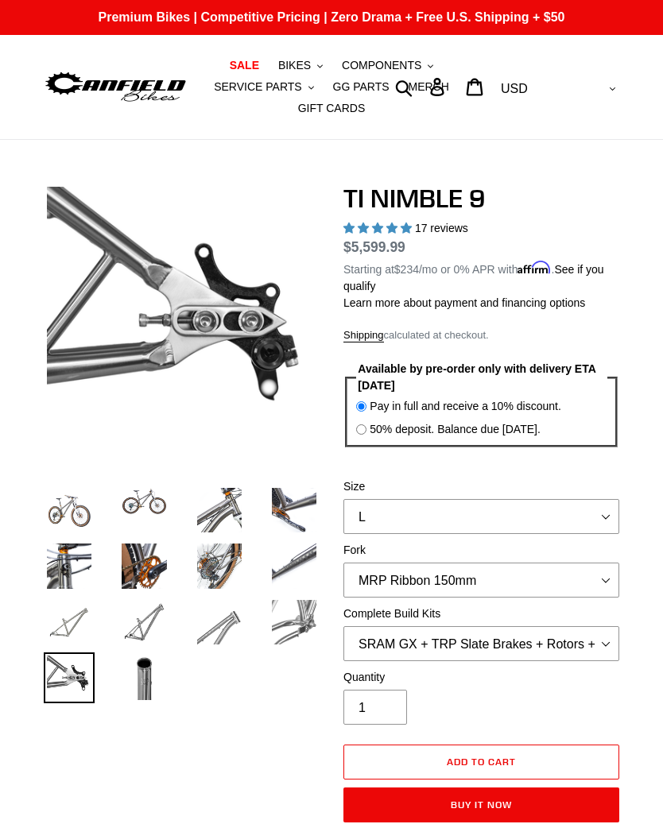
click at [58, 567] on img at bounding box center [69, 566] width 51 height 51
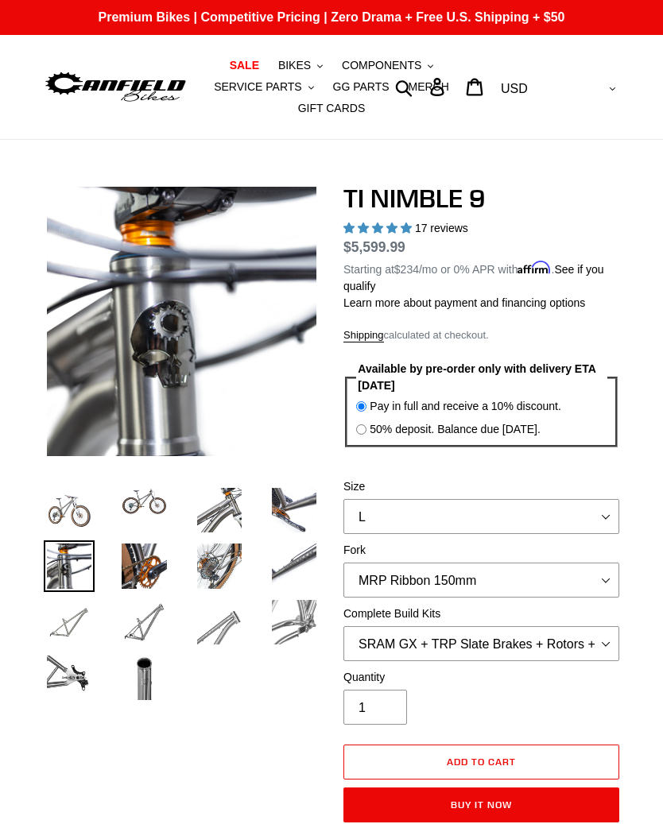
click at [142, 535] on ul at bounding box center [170, 597] width 300 height 223
click at [141, 501] on img at bounding box center [143, 501] width 51 height 33
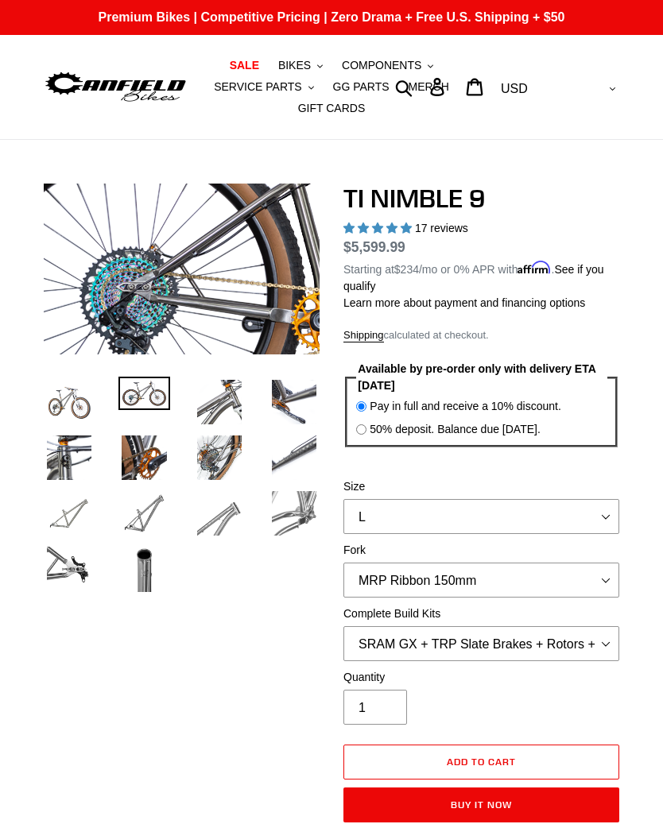
click at [145, 455] on img at bounding box center [143, 457] width 51 height 51
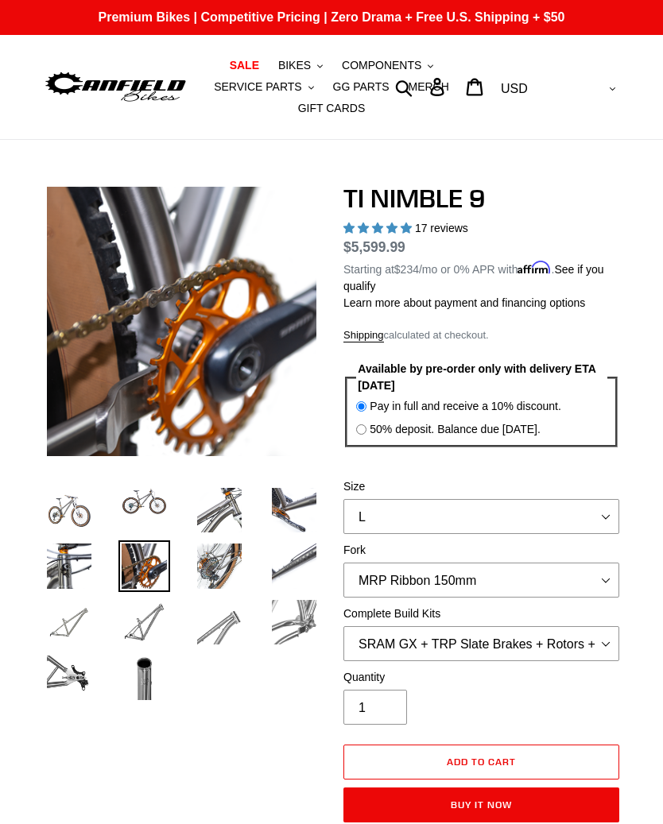
click at [219, 547] on img at bounding box center [219, 566] width 51 height 51
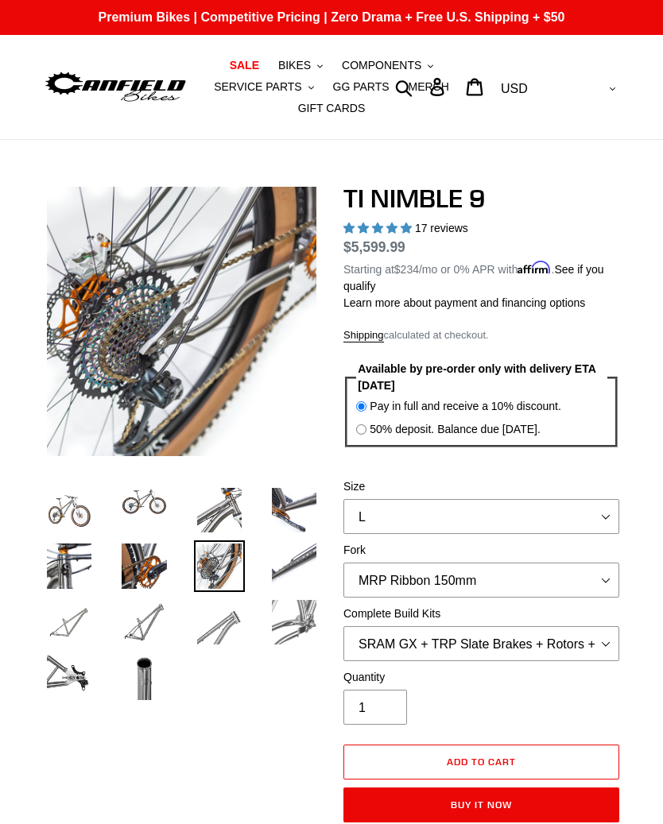
click at [290, 68] on span "BIKES" at bounding box center [294, 66] width 33 height 14
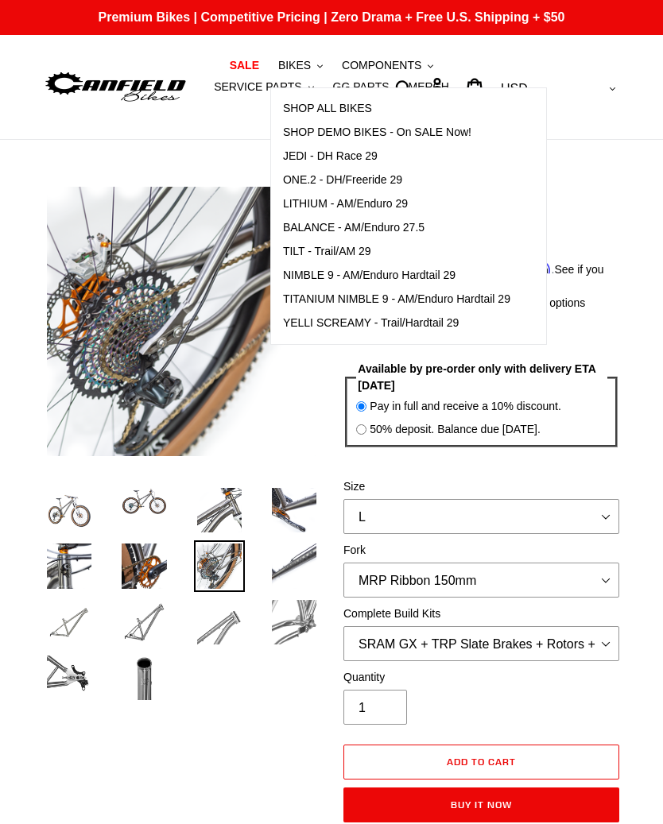
click at [304, 278] on span "NIMBLE 9 - AM/Enduro Hardtail 29" at bounding box center [369, 276] width 172 height 14
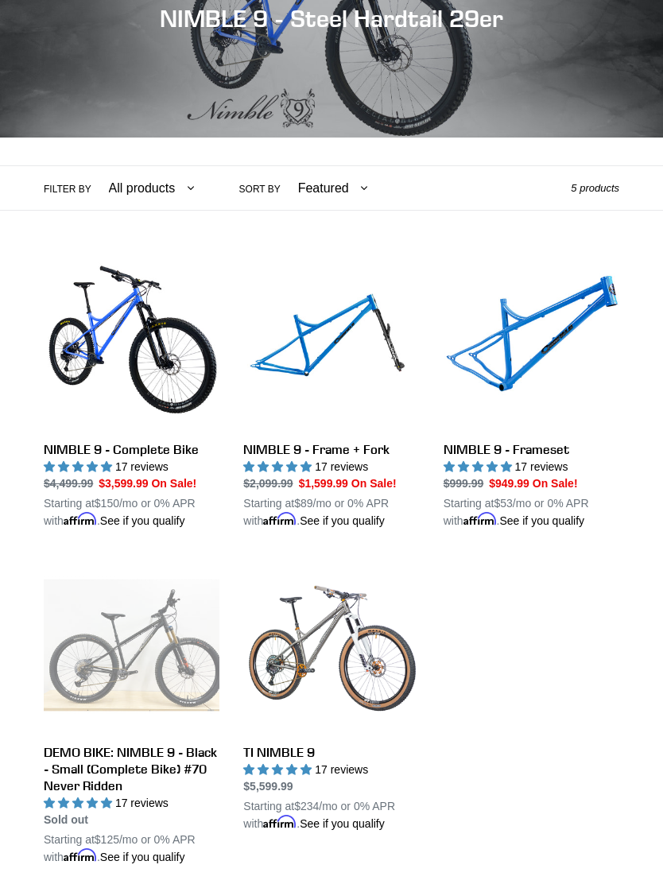
scroll to position [253, 0]
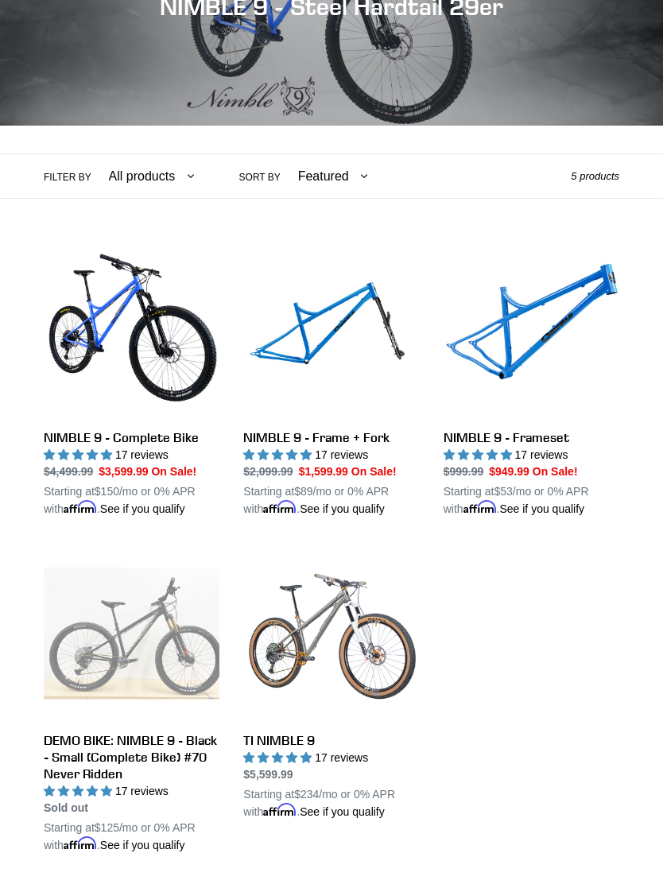
click at [126, 438] on link "NIMBLE 9 - Complete Bike" at bounding box center [132, 379] width 176 height 275
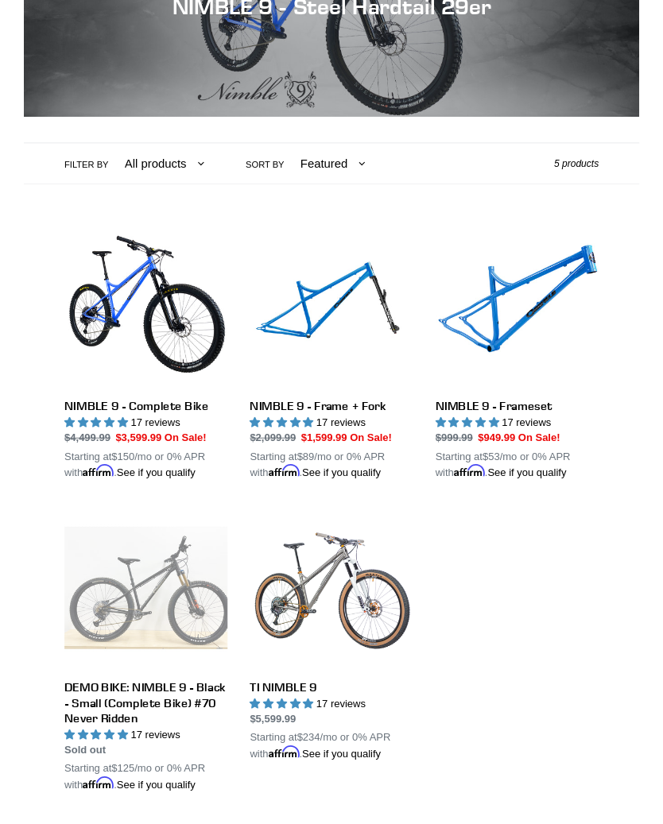
scroll to position [316, 0]
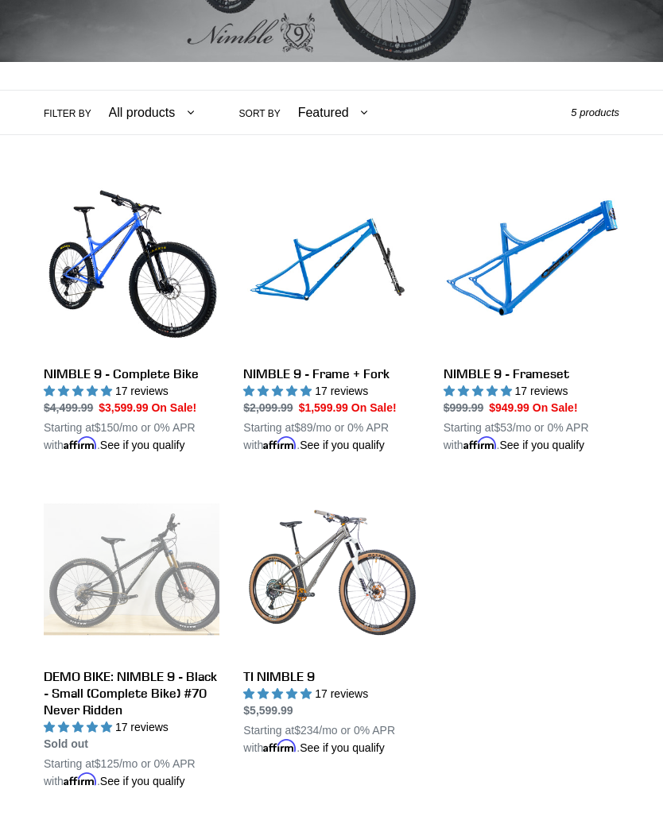
click at [284, 373] on link "NIMBLE 9 - Frame + Fork" at bounding box center [331, 316] width 176 height 275
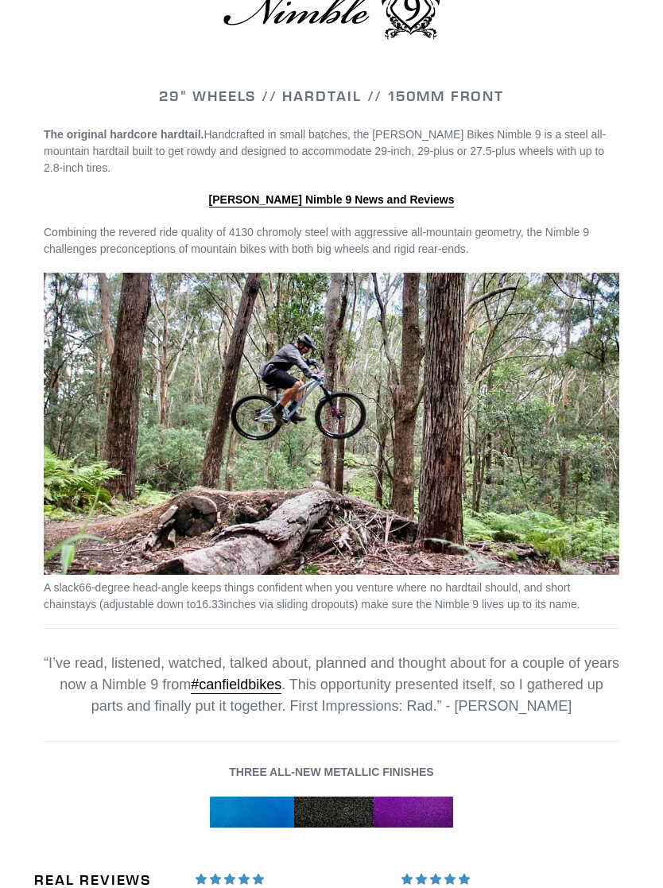
scroll to position [1554, 0]
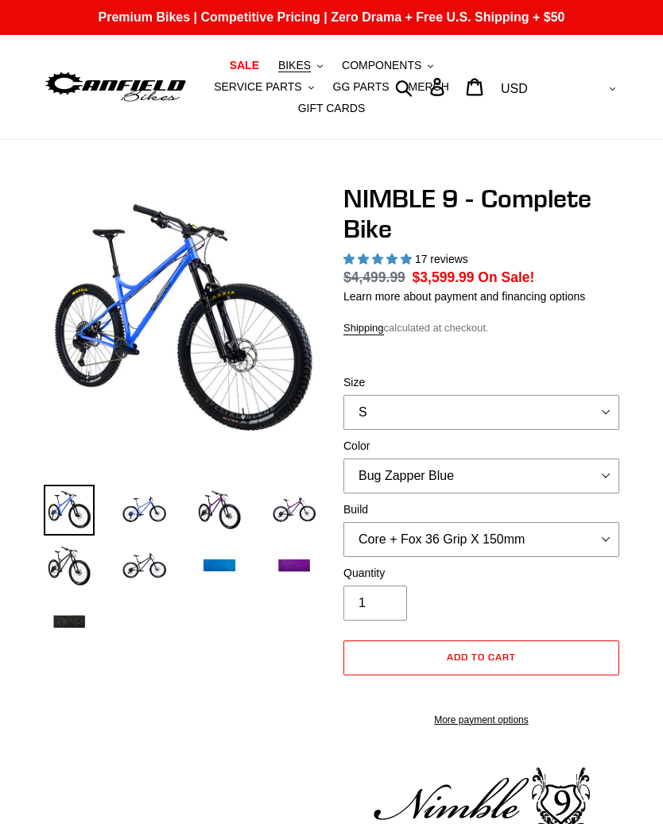
select select "highest-rating"
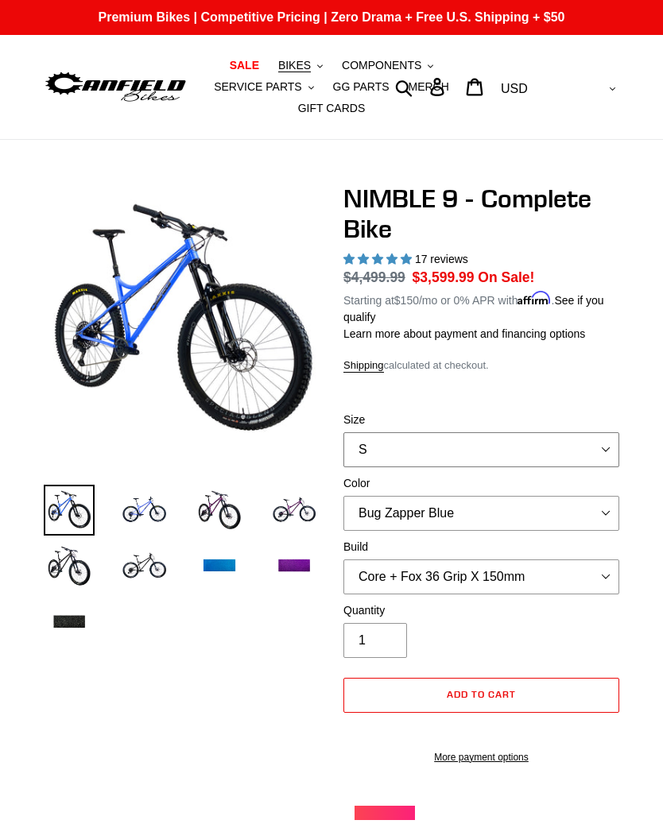
click at [591, 455] on select "S M L XL" at bounding box center [481, 449] width 276 height 35
select select "L"
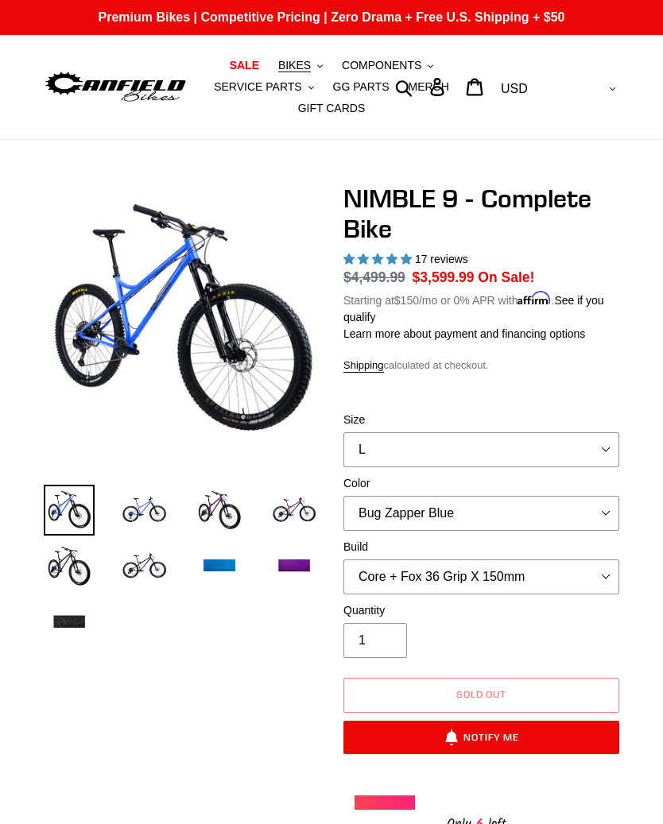
click at [568, 518] on select "Bug Zapper Blue Purple Haze - Sold Out Galaxy Black" at bounding box center [481, 513] width 276 height 35
select select "Galaxy Black"
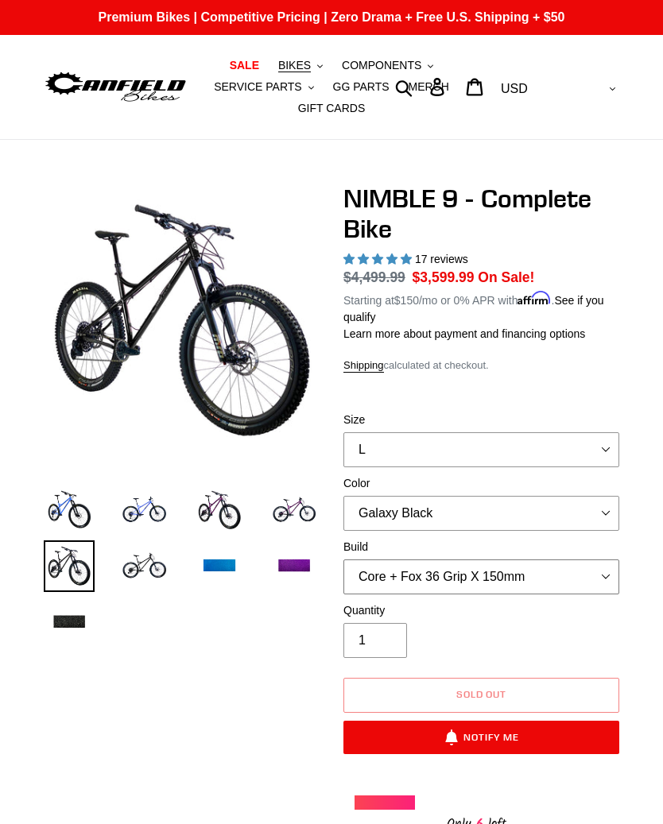
click at [573, 579] on select "Core + Fox 36 Grip X 150mm Pro + Fox 36 Grip X 150mm Core + RockShox Lyrik Ulti…" at bounding box center [481, 577] width 276 height 35
click at [560, 569] on select "Core + Fox 36 Grip X 150mm Pro + Fox 36 Grip X 150mm Core + RockShox Lyrik Ulti…" at bounding box center [481, 577] width 276 height 35
click at [561, 573] on select "Core + Fox 36 Grip X 150mm Pro + Fox 36 Grip X 150mm Core + RockShox Lyrik Ulti…" at bounding box center [481, 577] width 276 height 35
click at [555, 574] on select "Core + Fox 36 Grip X 150mm Pro + Fox 36 Grip X 150mm Core + RockShox Lyrik Ulti…" at bounding box center [481, 577] width 276 height 35
click at [566, 575] on select "Core + Fox 36 Grip X 150mm Pro + Fox 36 Grip X 150mm Core + RockShox Lyrik Ulti…" at bounding box center [481, 577] width 276 height 35
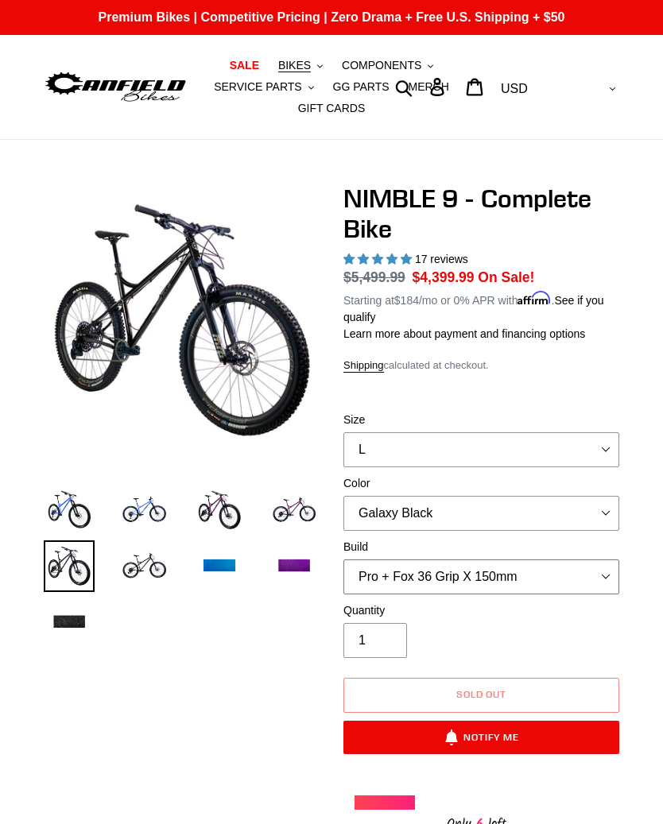
click at [549, 588] on select "Core + Fox 36 Grip X 150mm Pro + Fox 36 Grip X 150mm Core + RockShox Lyrik Ulti…" at bounding box center [481, 577] width 276 height 35
click at [581, 575] on select "Core + Fox 36 Grip X 150mm Pro + Fox 36 Grip X 150mm Core + RockShox Lyrik Ulti…" at bounding box center [481, 577] width 276 height 35
click at [157, 510] on img at bounding box center [143, 510] width 51 height 51
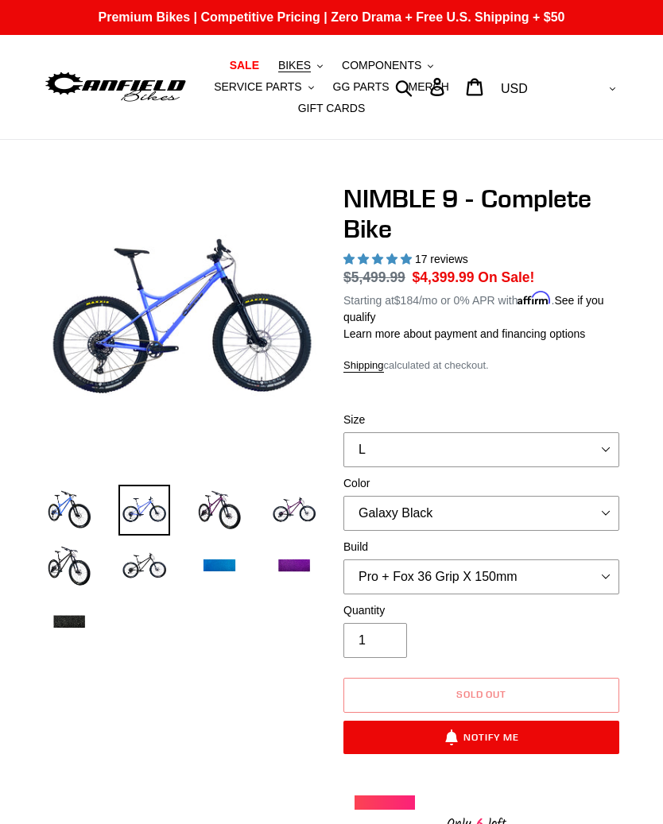
click at [215, 512] on img at bounding box center [219, 510] width 51 height 51
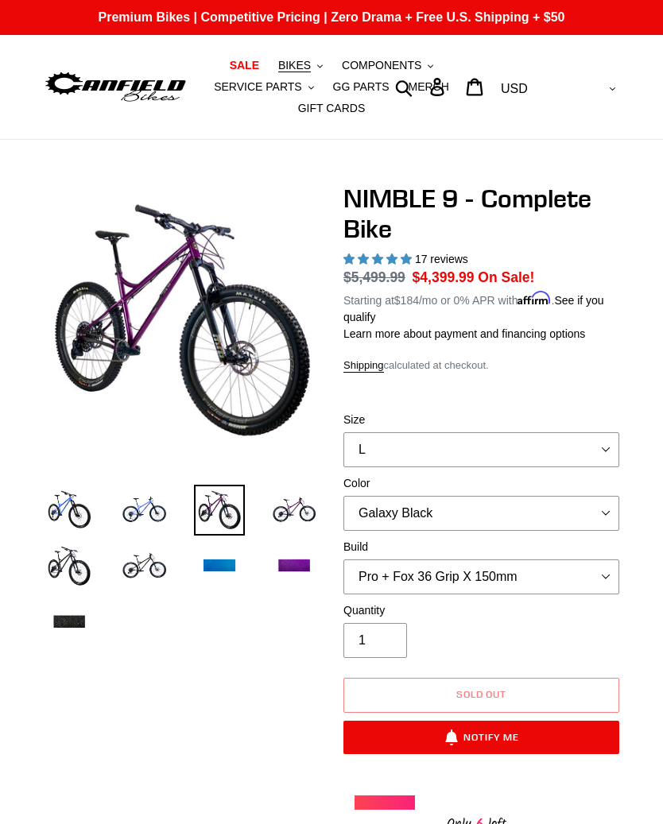
click at [79, 522] on img at bounding box center [69, 510] width 51 height 51
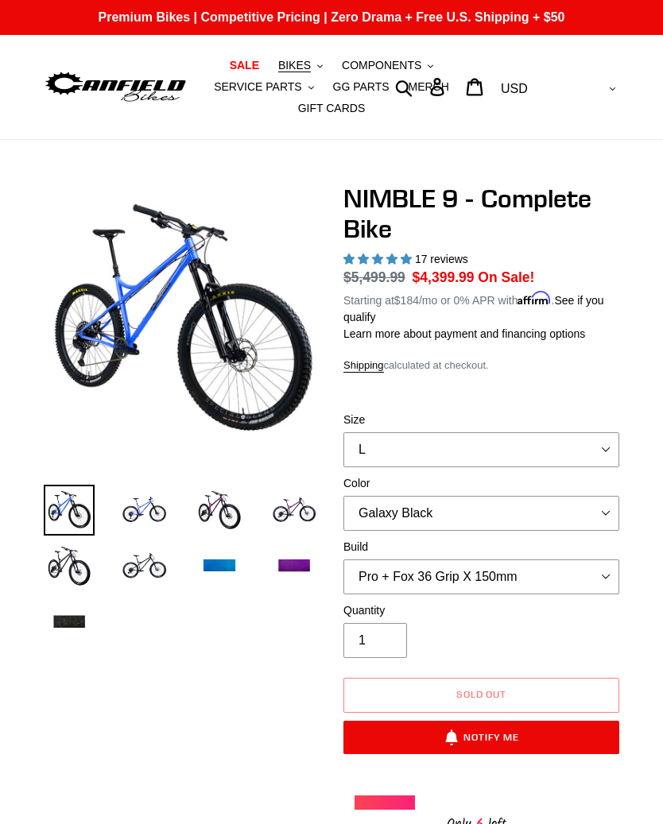
click at [210, 510] on img at bounding box center [219, 510] width 51 height 51
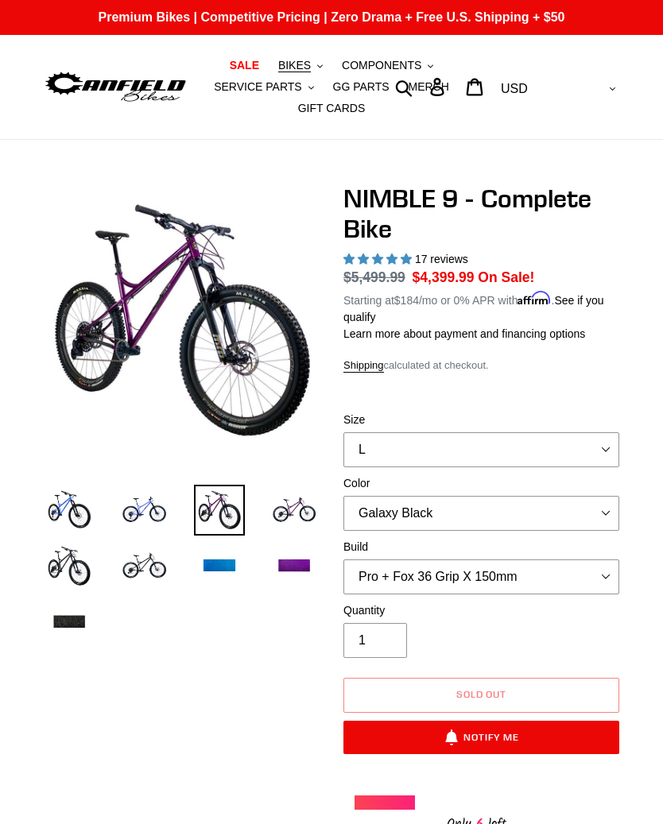
click at [270, 502] on img at bounding box center [294, 510] width 51 height 51
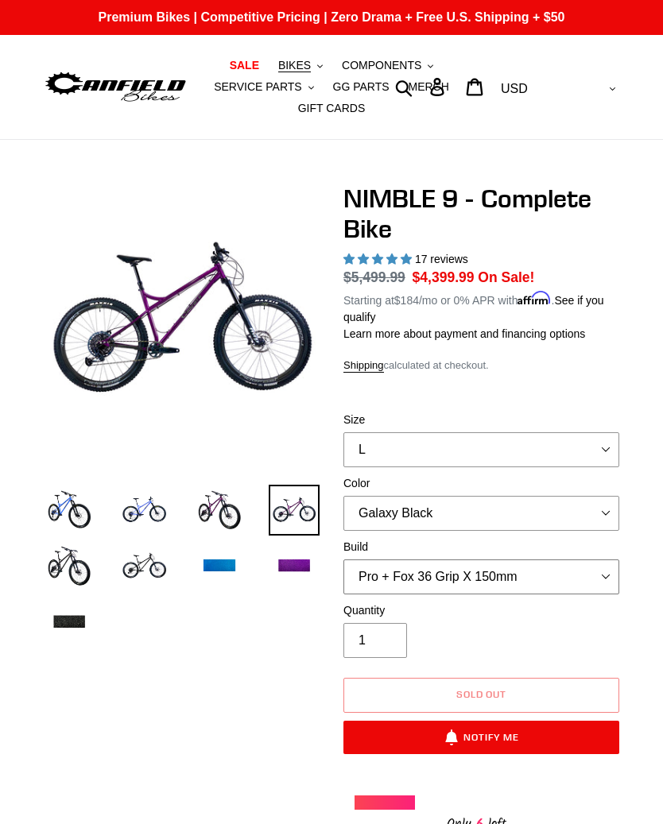
click at [569, 572] on select "Core + Fox 36 Grip X 150mm Pro + Fox 36 Grip X 150mm Core + RockShox Lyrik Ulti…" at bounding box center [481, 577] width 276 height 35
select select "Core + Fox 36 Grip X 150mm"
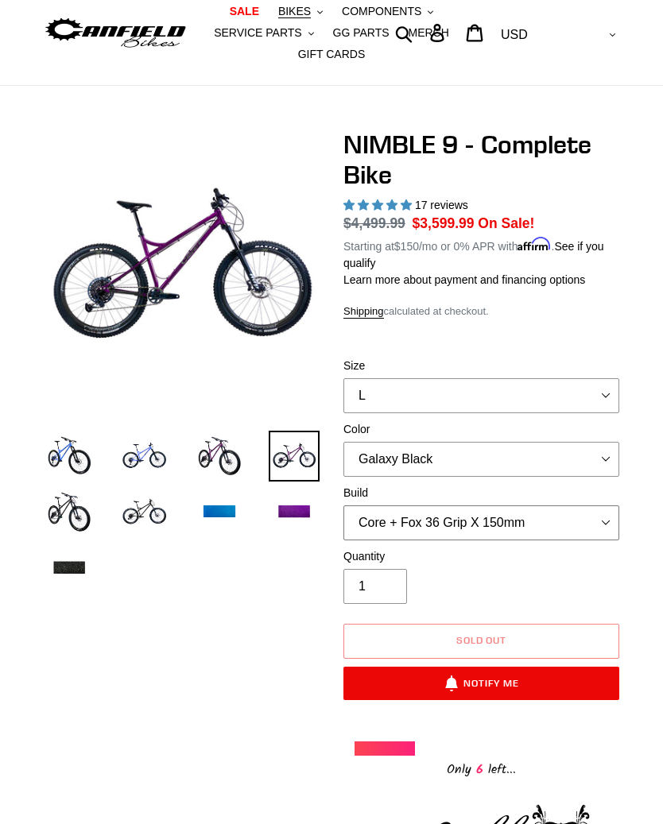
scroll to position [47, 0]
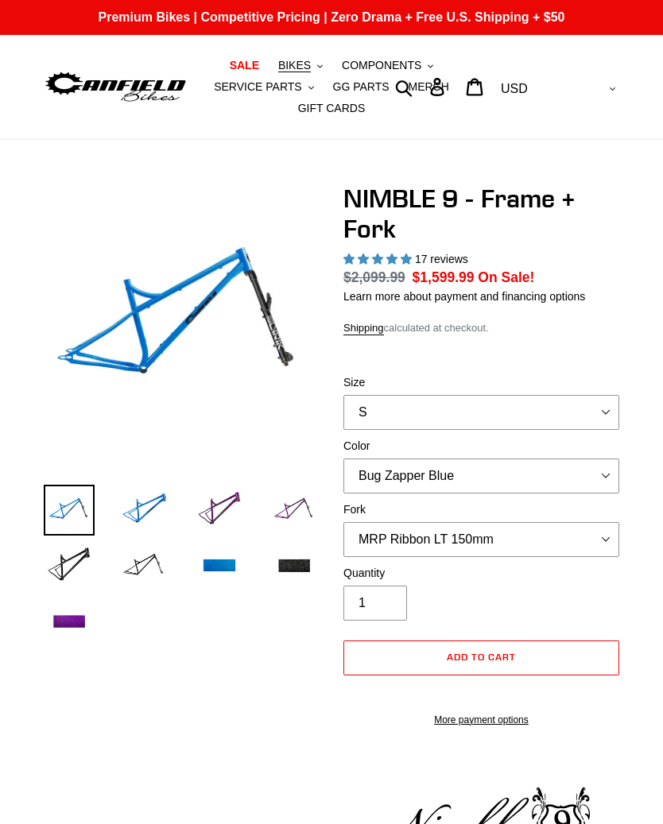
select select "highest-rating"
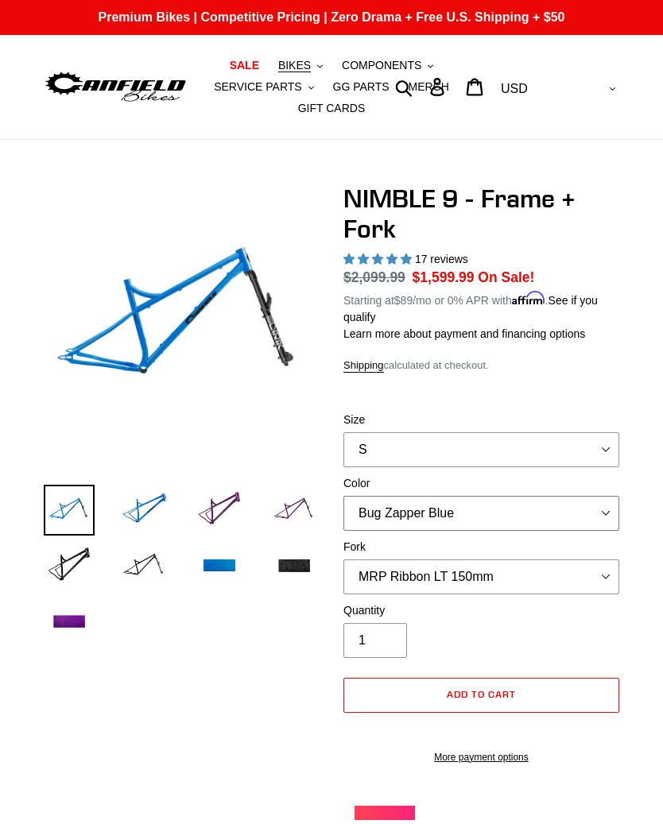
click at [606, 517] on select "Bug Zapper Blue Purple Haze - Sold Out Galaxy Black" at bounding box center [481, 513] width 276 height 35
select select "Galaxy Black"
click at [594, 452] on select "S M L XL" at bounding box center [481, 449] width 276 height 35
select select "L"
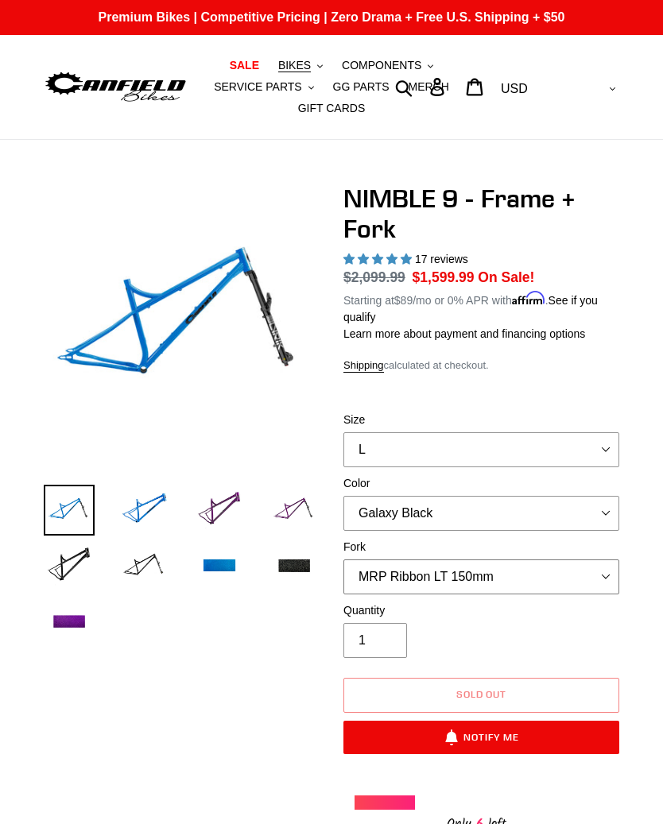
click at [581, 583] on select "MRP Ribbon LT 150mm Fox 36 Factory Grip X 150mm (Special Order) RockShox Lyrik …" at bounding box center [481, 577] width 276 height 35
click at [277, 568] on img at bounding box center [294, 566] width 51 height 51
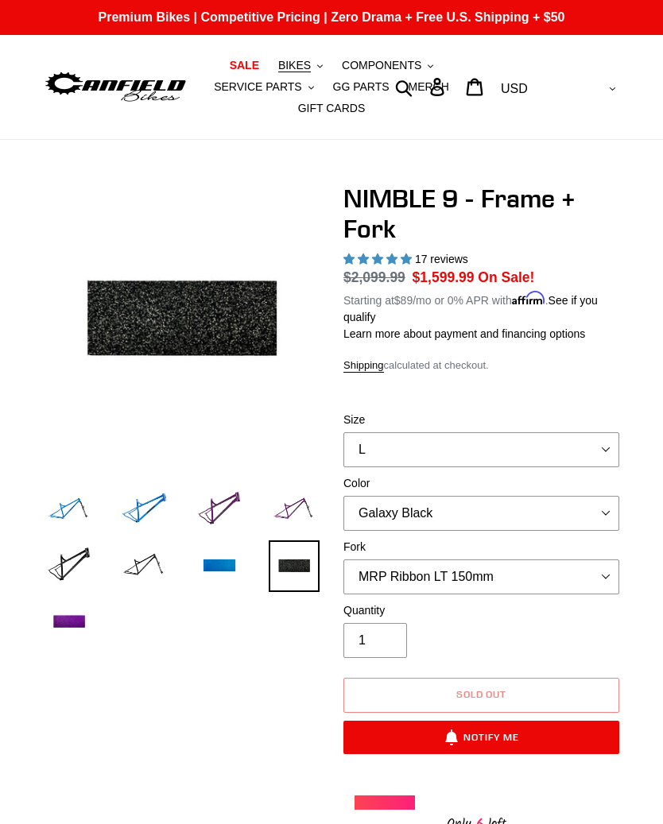
click at [215, 555] on img at bounding box center [219, 566] width 51 height 51
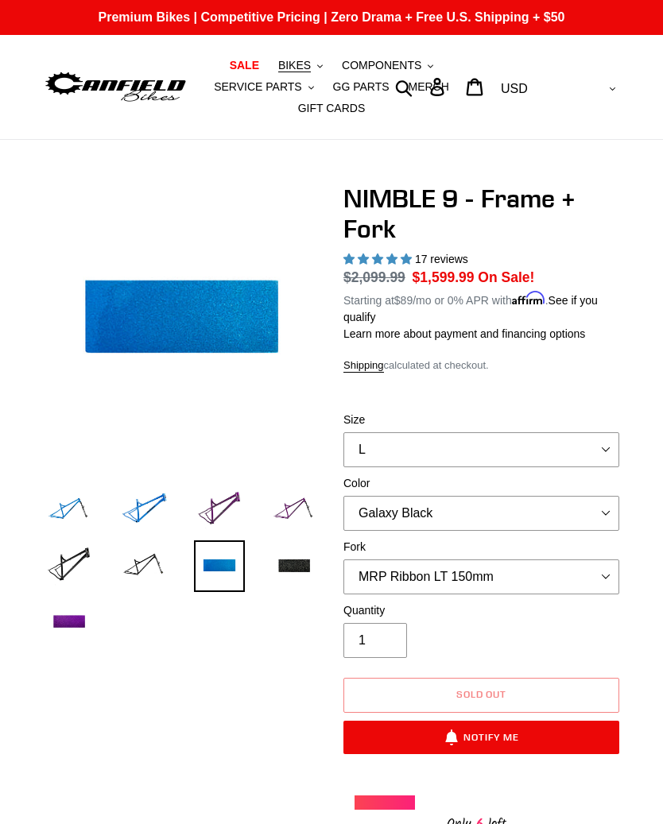
click at [52, 633] on img at bounding box center [69, 622] width 51 height 51
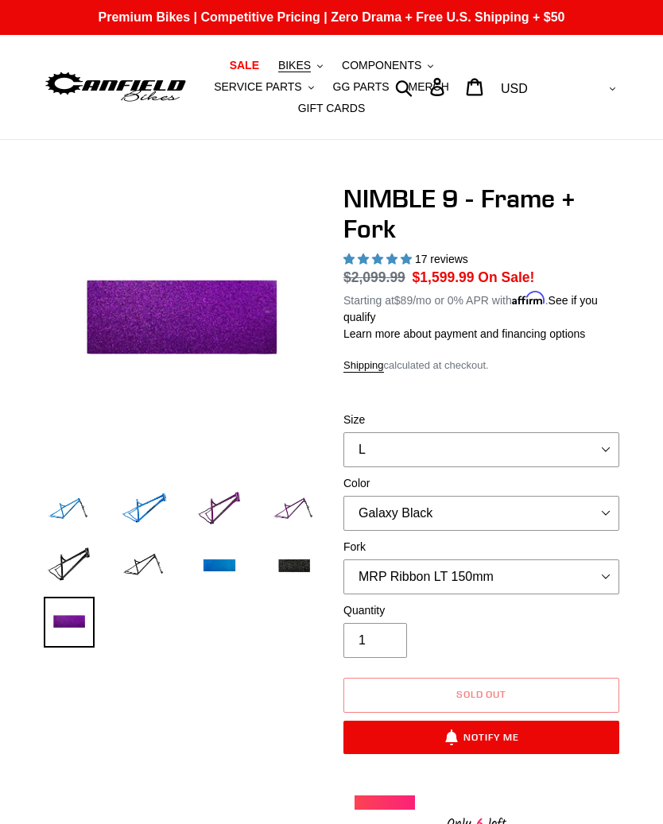
click at [572, 448] on select "S M L XL" at bounding box center [481, 449] width 276 height 35
click at [576, 560] on select "MRP Ribbon LT 150mm Fox 36 Factory Grip X 150mm (Special Order) RockShox Lyrik …" at bounding box center [481, 577] width 276 height 35
click at [572, 565] on select "MRP Ribbon LT 150mm Fox 36 Factory Grip X 150mm (Special Order) RockShox Lyrik …" at bounding box center [481, 577] width 276 height 35
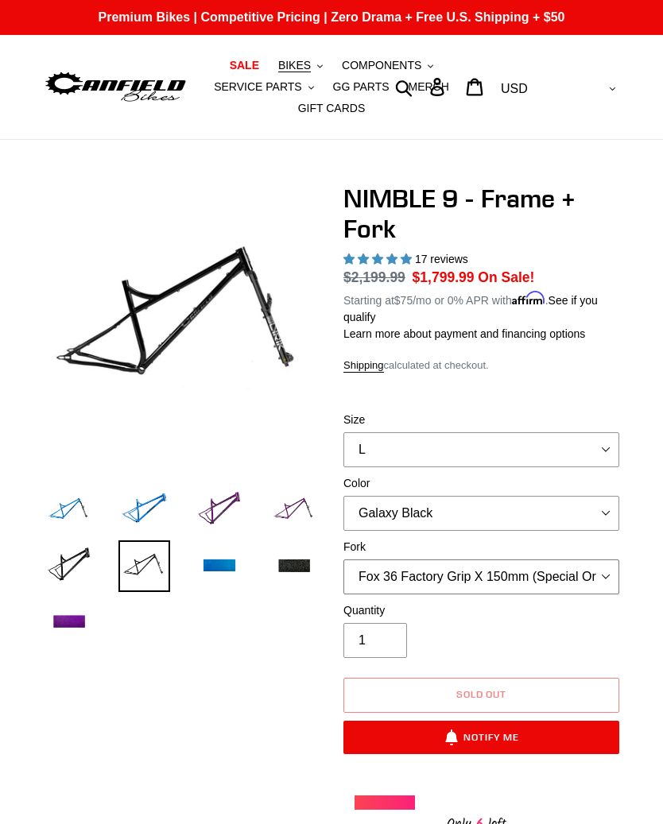
click at [591, 573] on select "MRP Ribbon LT 150mm Fox 36 Factory Grip X 150mm (Special Order) RockShox Lyrik …" at bounding box center [481, 577] width 276 height 35
click at [572, 573] on select "MRP Ribbon LT 150mm Fox 36 Factory Grip X 150mm (Special Order) RockShox Lyrik …" at bounding box center [481, 577] width 276 height 35
click at [555, 572] on select "MRP Ribbon LT 150mm Fox 36 Factory Grip X 150mm (Special Order) RockShox Lyrik …" at bounding box center [481, 577] width 276 height 35
click at [579, 576] on select "MRP Ribbon LT 150mm Fox 36 Factory Grip X 150mm (Special Order) RockShox Lyrik …" at bounding box center [481, 577] width 276 height 35
click at [576, 572] on select "MRP Ribbon LT 150mm Fox 36 Factory Grip X 150mm (Special Order) RockShox Lyrik …" at bounding box center [481, 577] width 276 height 35
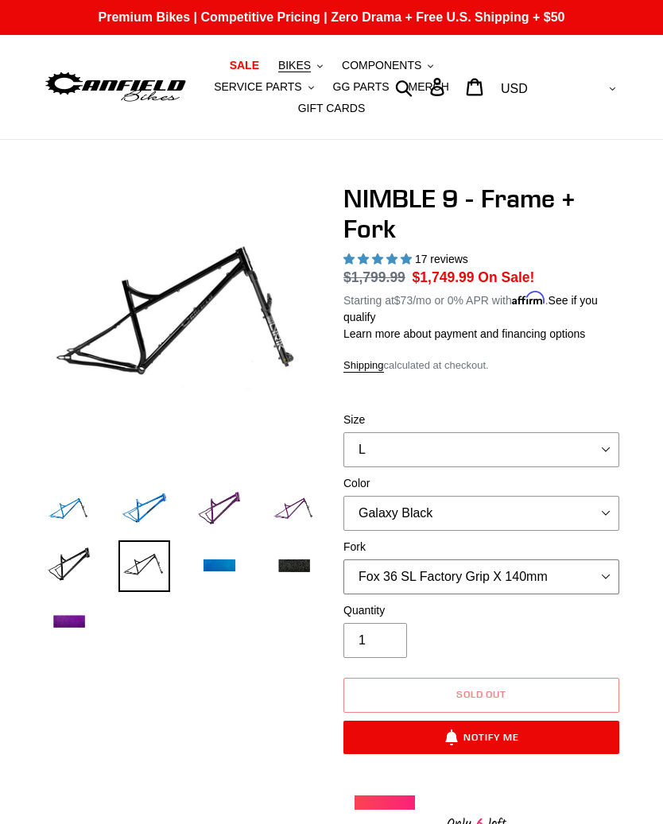
select select "RockShox Lyrik Ultimate 150mm (Green - Special Order)"
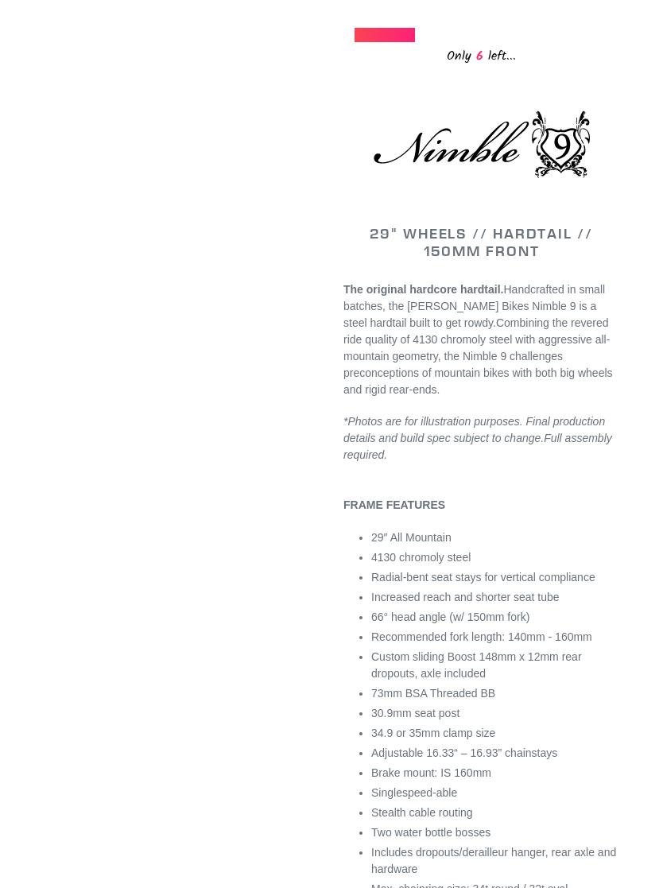
scroll to position [770, 0]
